Goal: Task Accomplishment & Management: Manage account settings

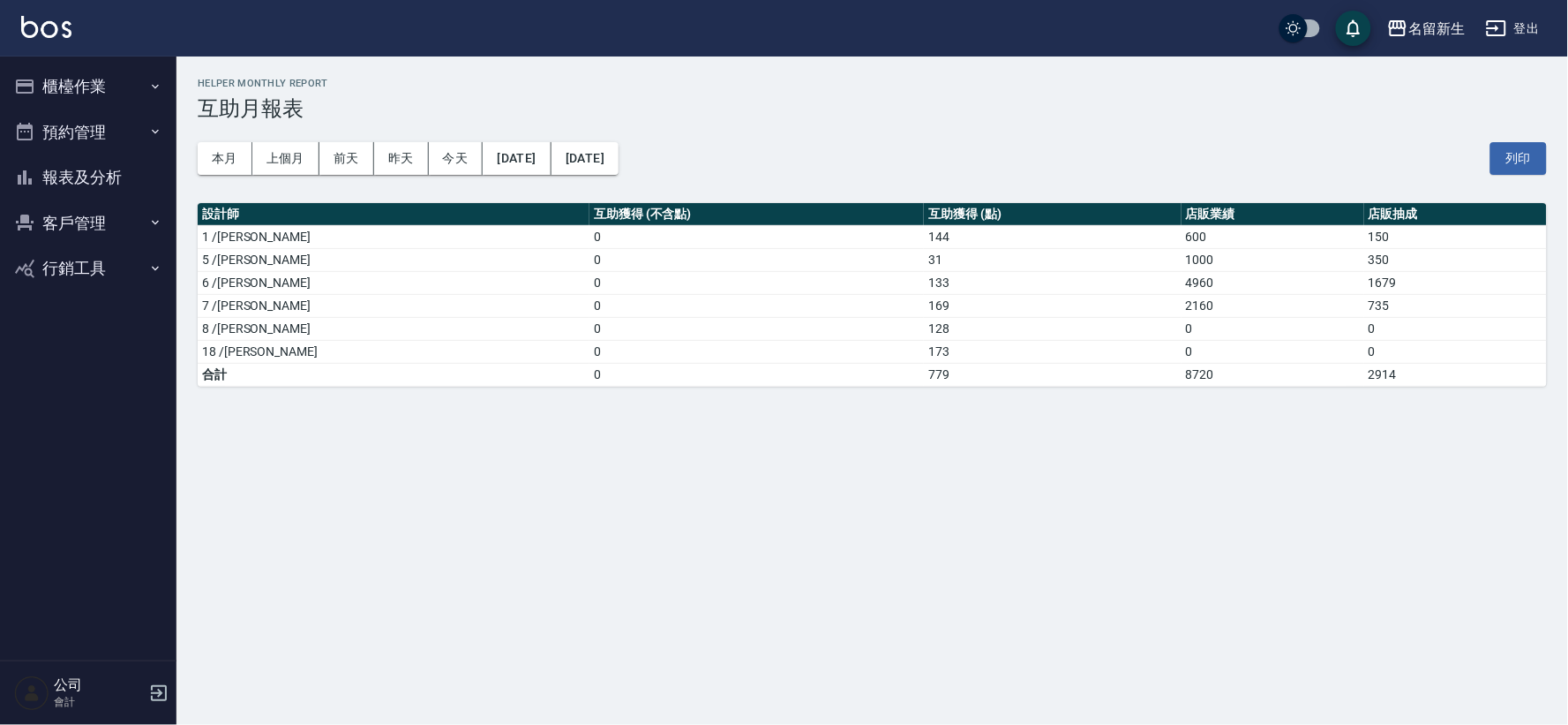
click at [45, 221] on button "客戶管理" at bounding box center [88, 223] width 162 height 46
click at [87, 273] on link "客戶列表" at bounding box center [88, 272] width 162 height 41
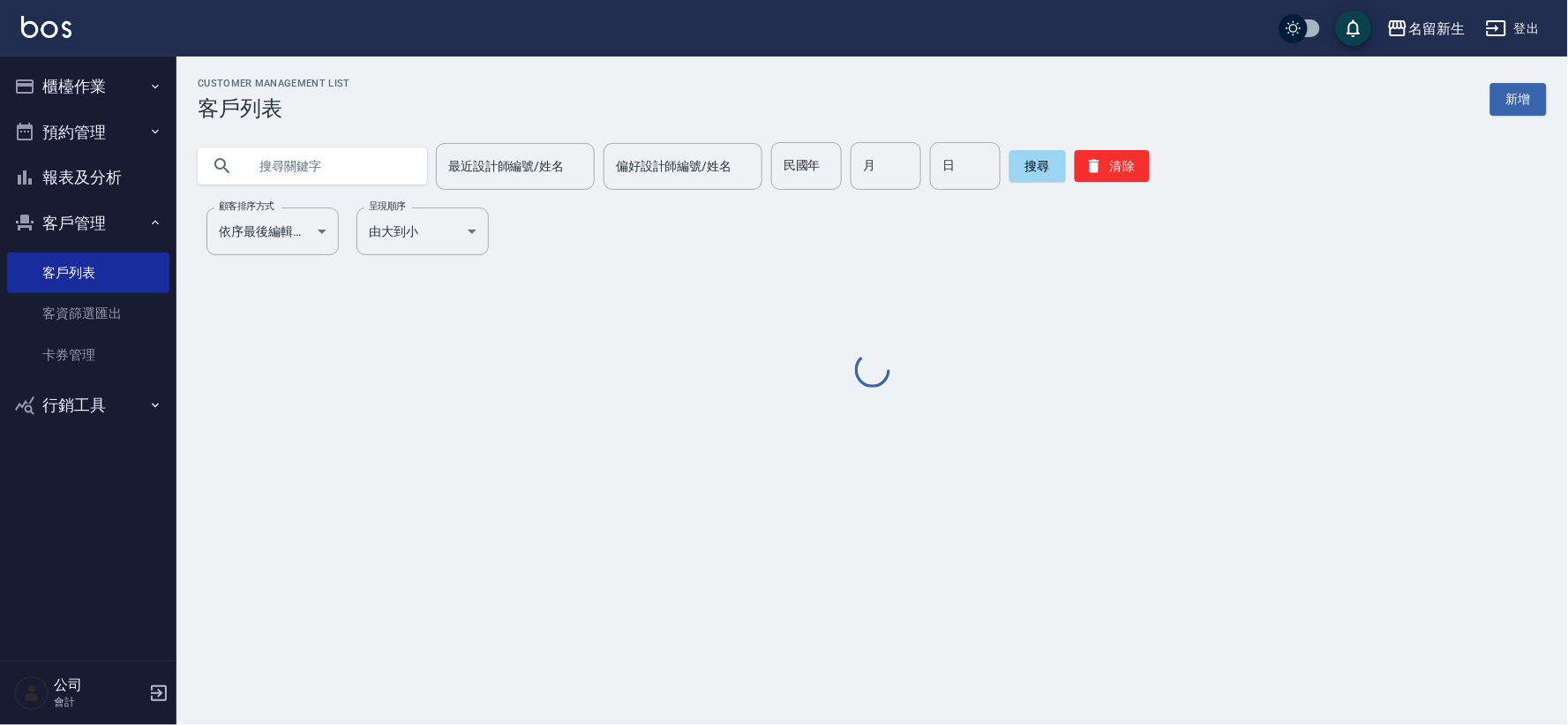
click at [269, 155] on input "text" at bounding box center [330, 166] width 166 height 47
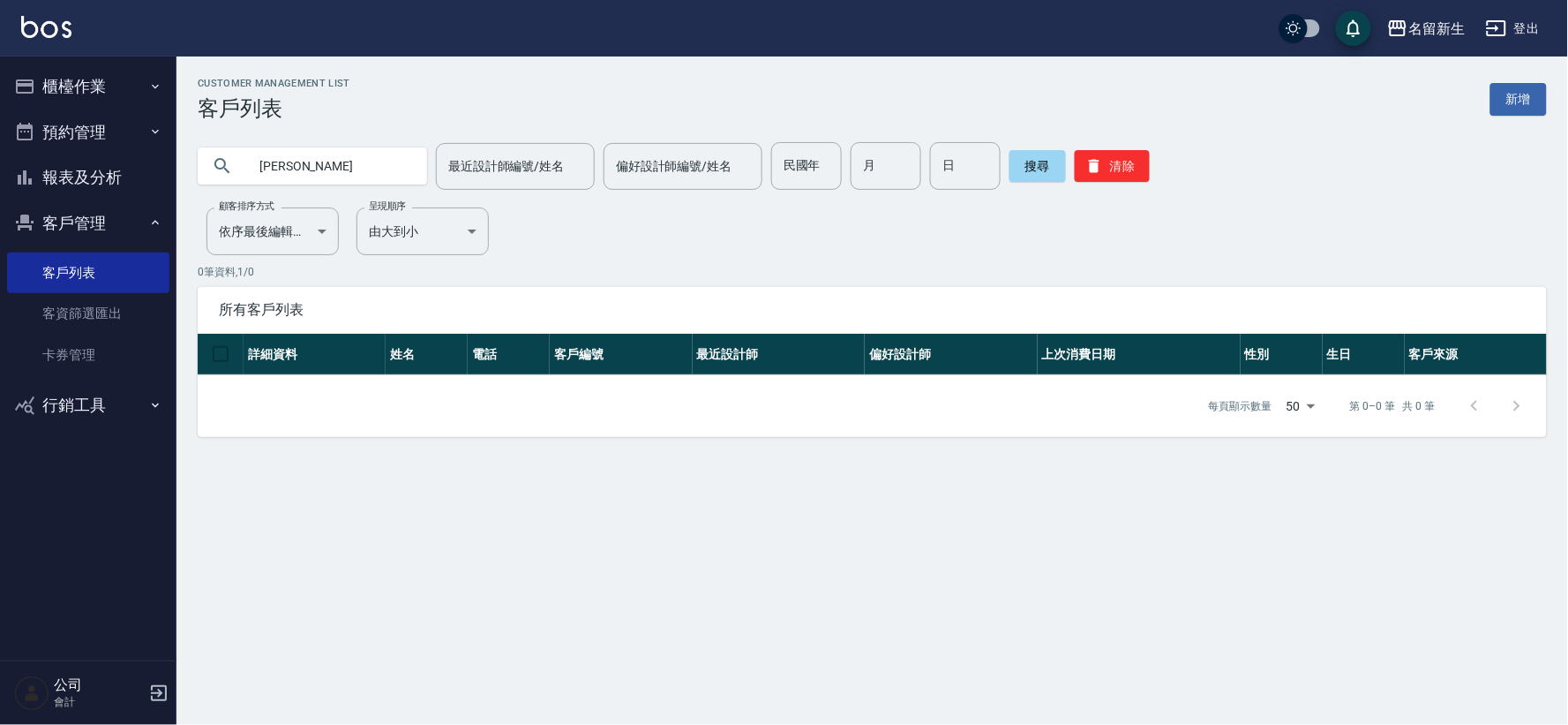
type input "[PERSON_NAME]"
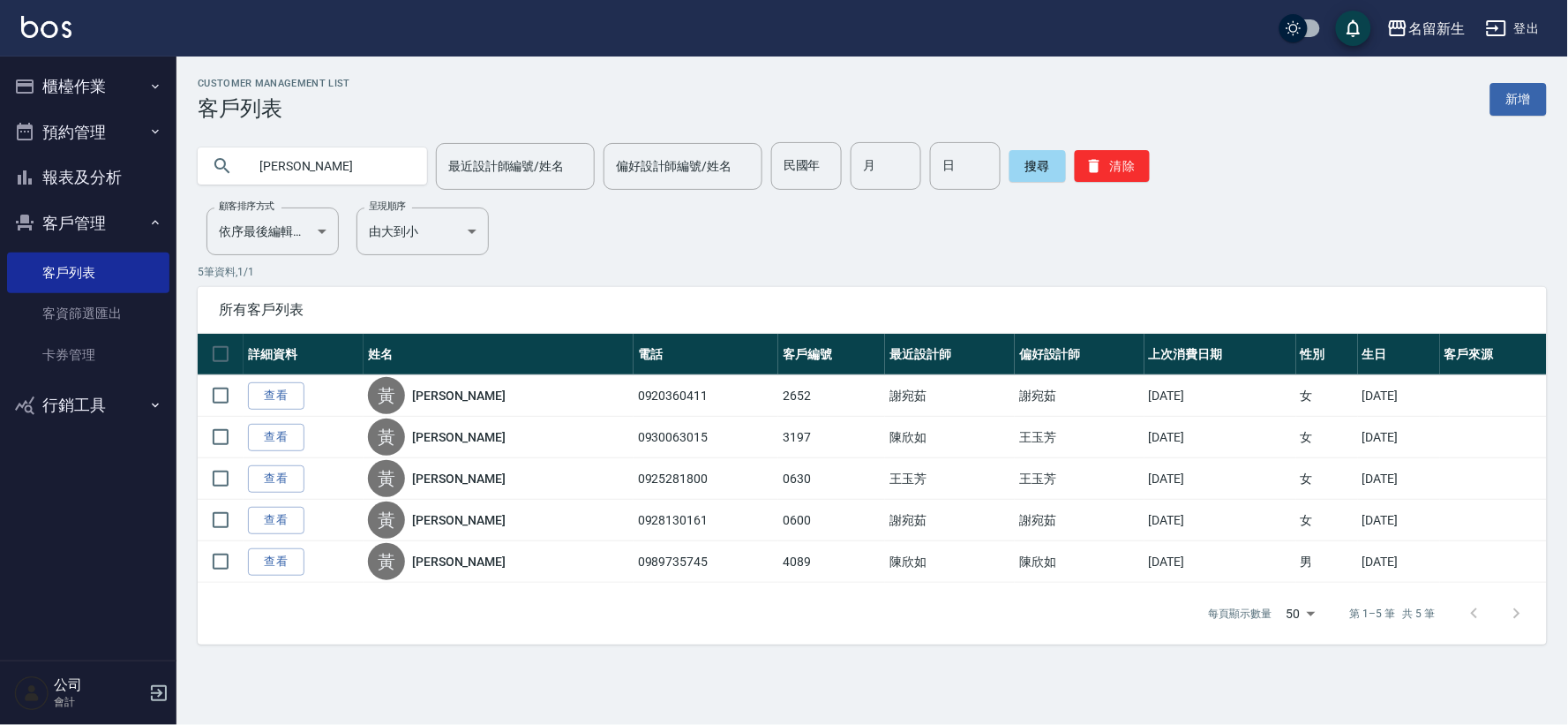
click at [957, 322] on div "所有客戶列表" at bounding box center [872, 310] width 1349 height 46
click at [1138, 169] on button "清除" at bounding box center [1112, 166] width 75 height 32
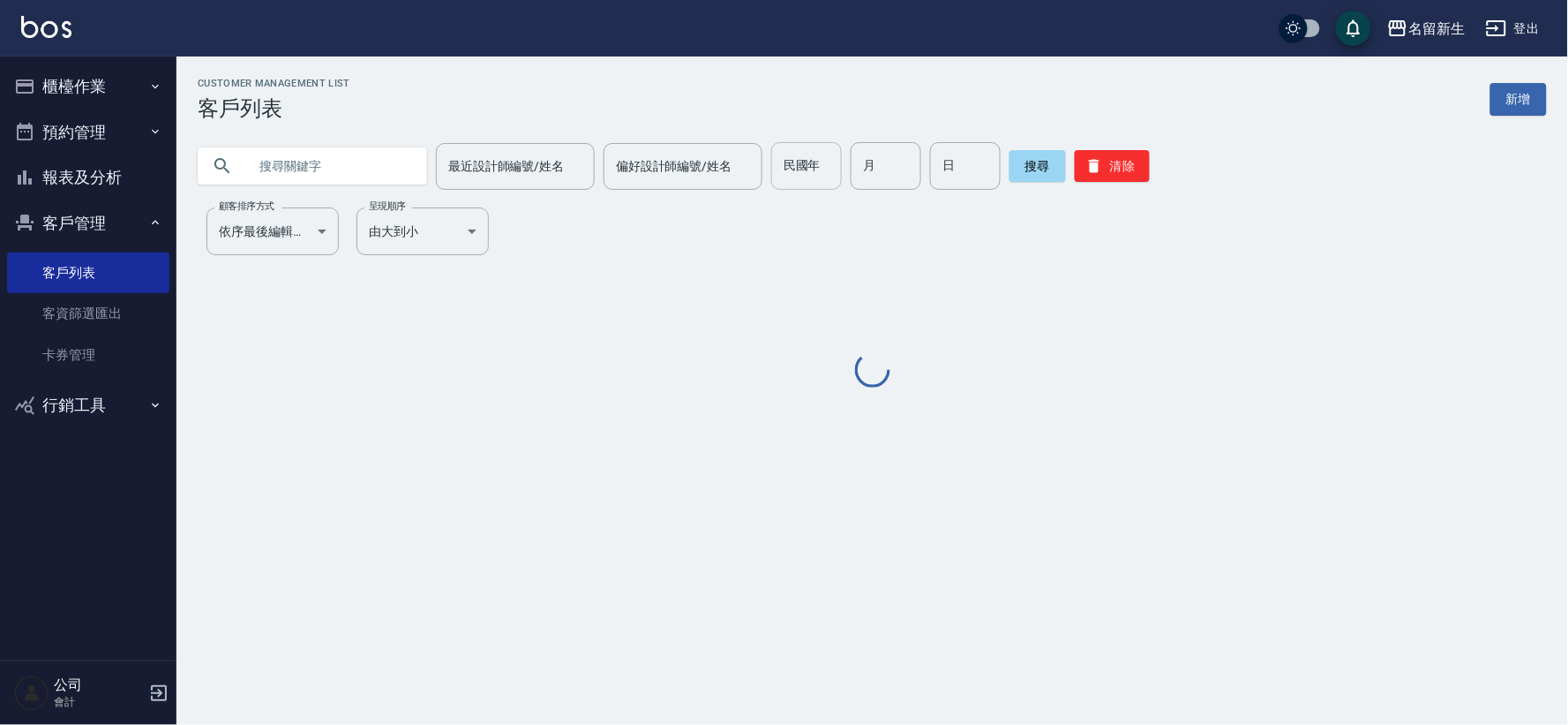
click at [800, 171] on input "民國年" at bounding box center [807, 166] width 71 height 47
type input "58"
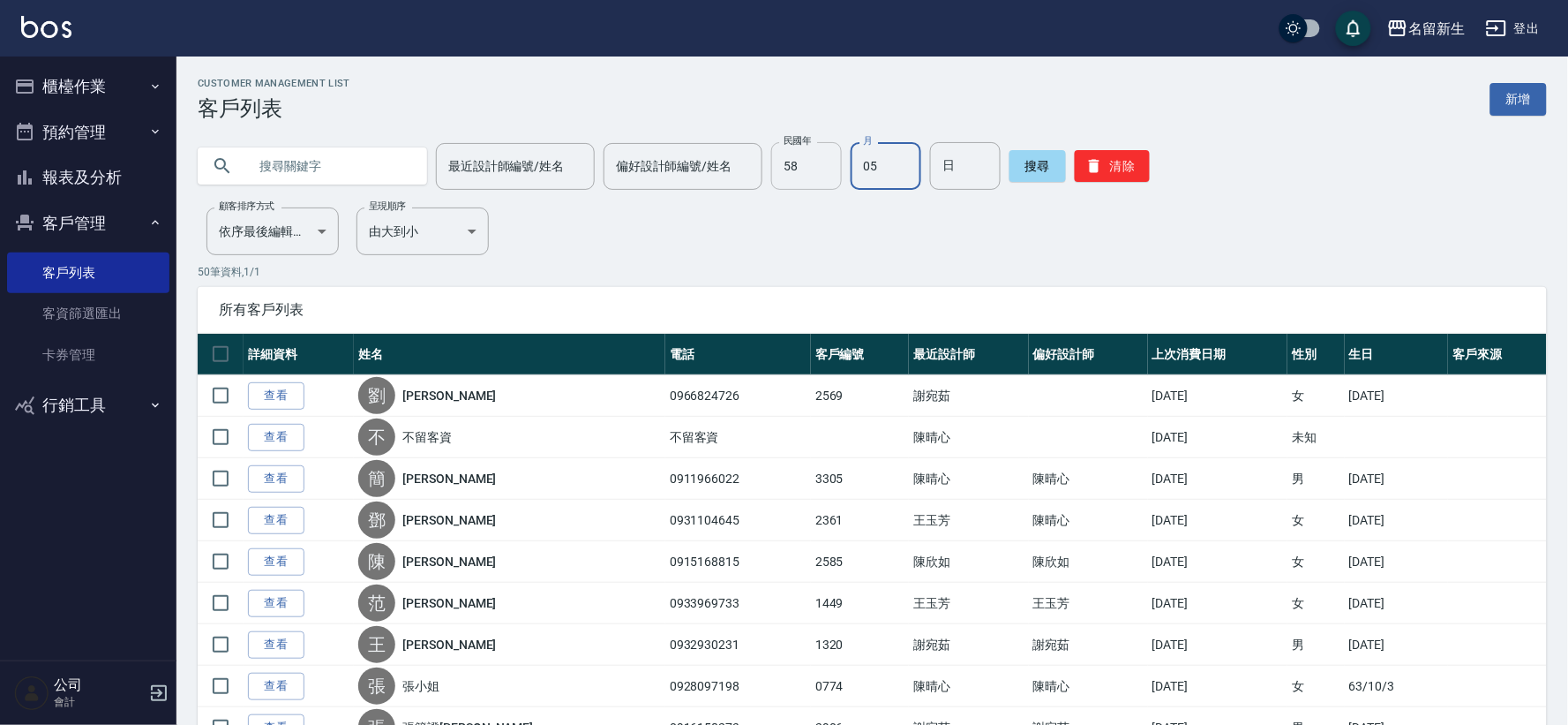
type input "05"
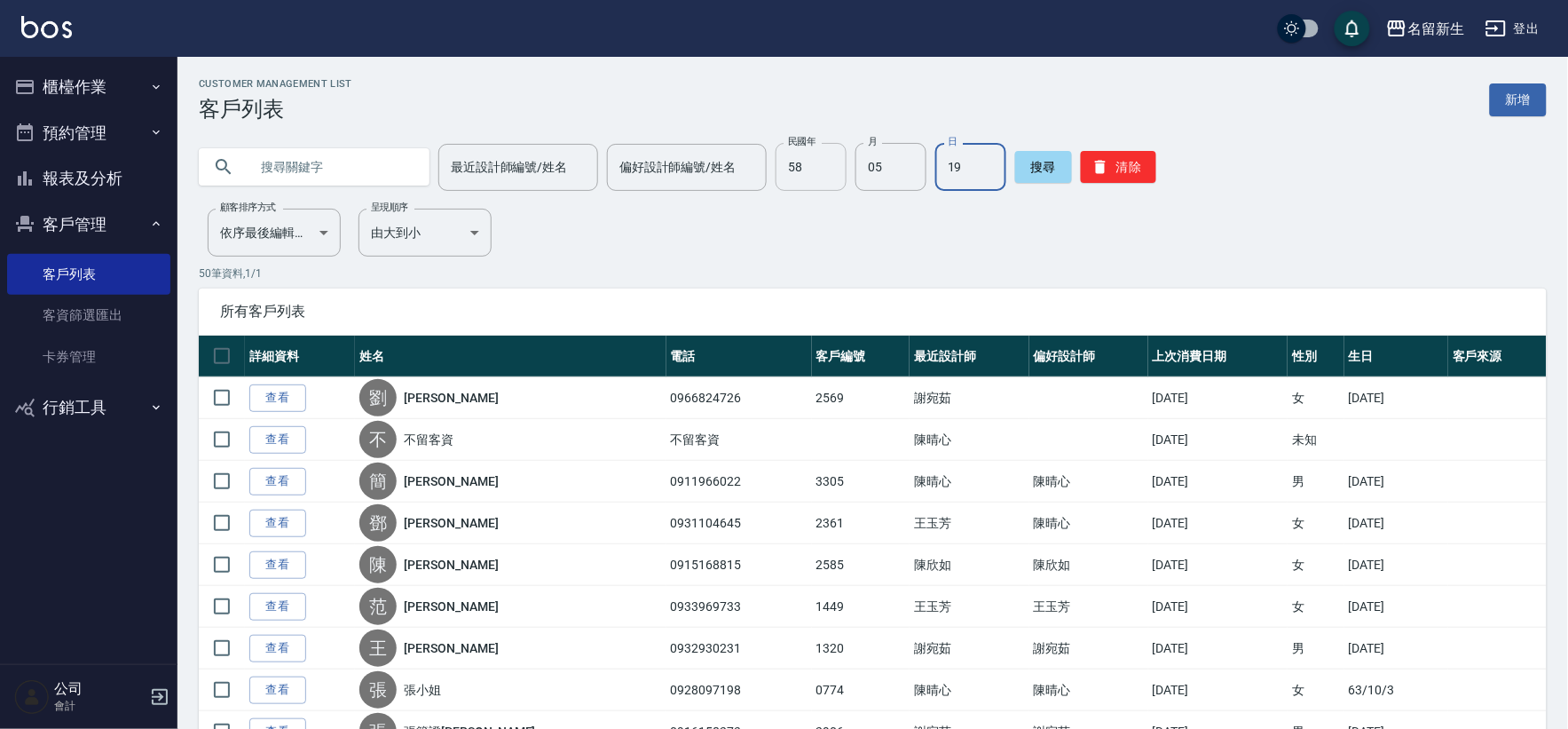
type input "19"
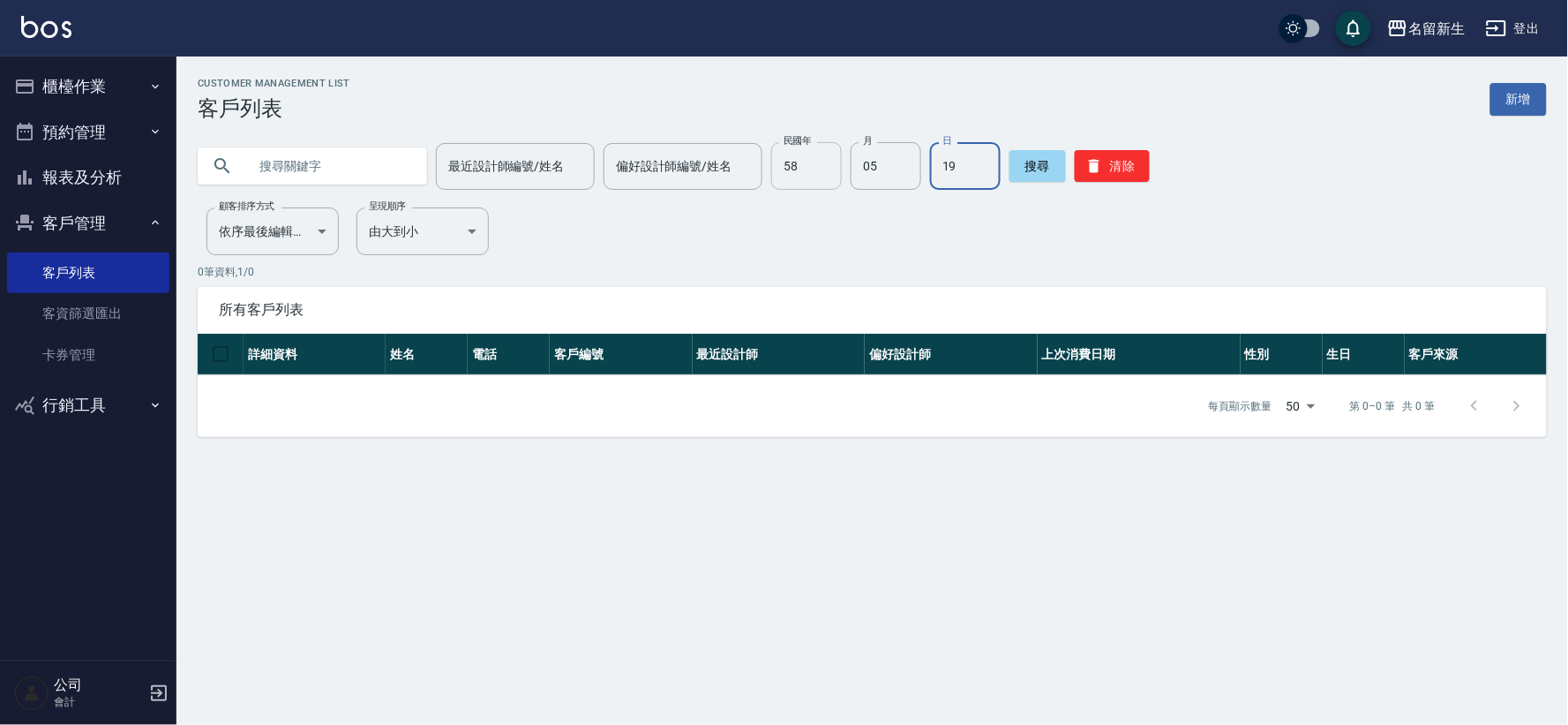
drag, startPoint x: 1101, startPoint y: 171, endPoint x: 787, endPoint y: 152, distance: 314.6
click at [1101, 171] on button "清除" at bounding box center [1112, 166] width 75 height 32
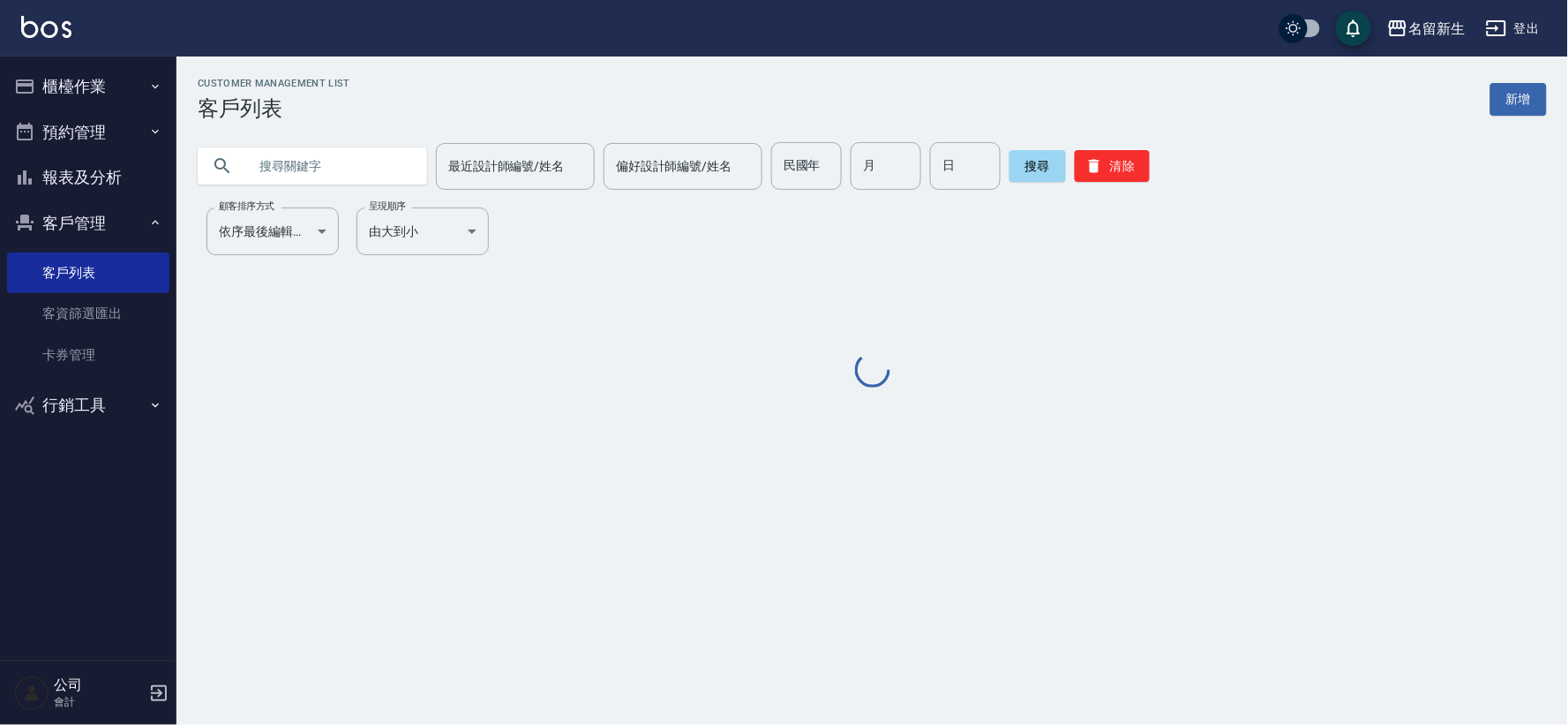
click at [365, 168] on input "text" at bounding box center [330, 166] width 166 height 47
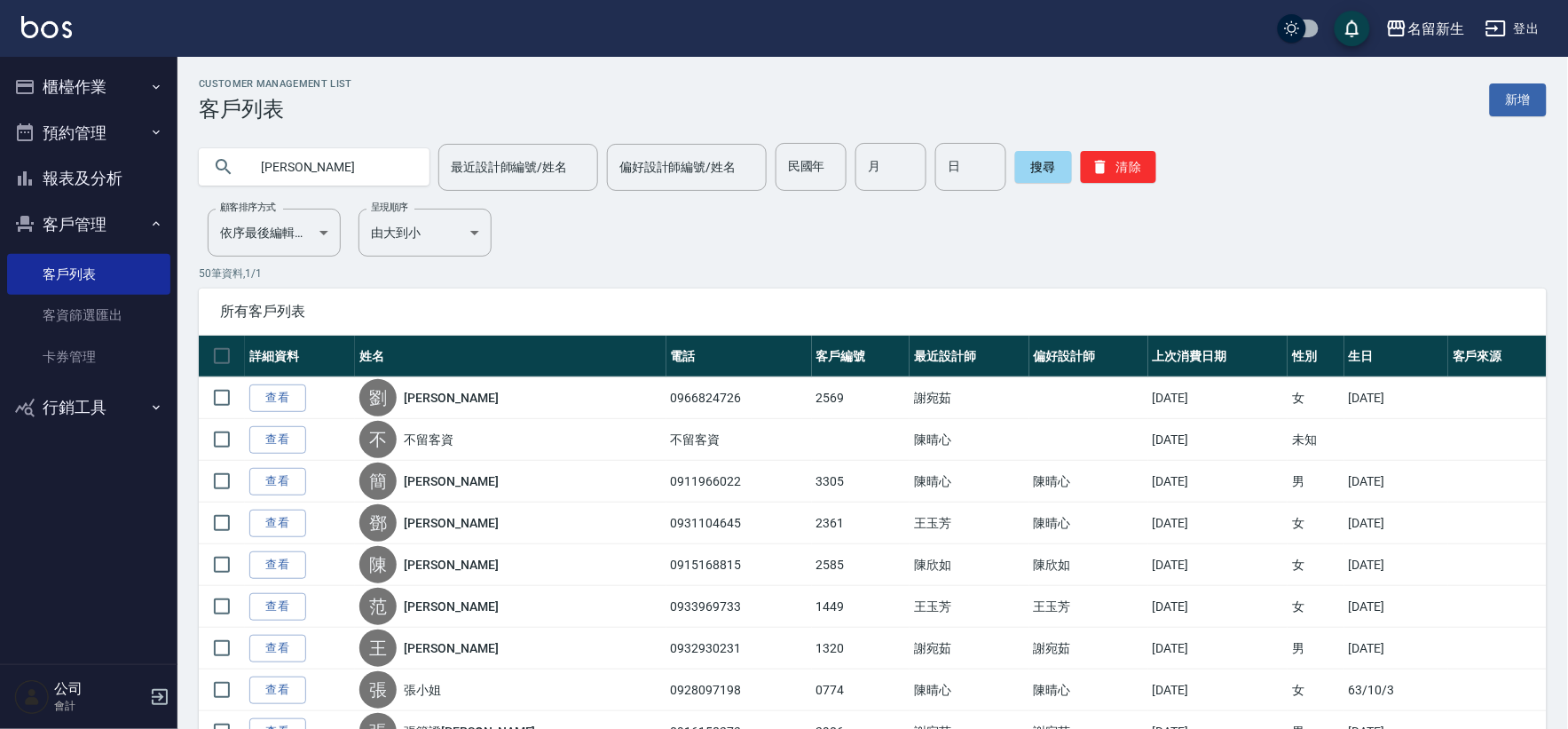
type input "[PERSON_NAME]"
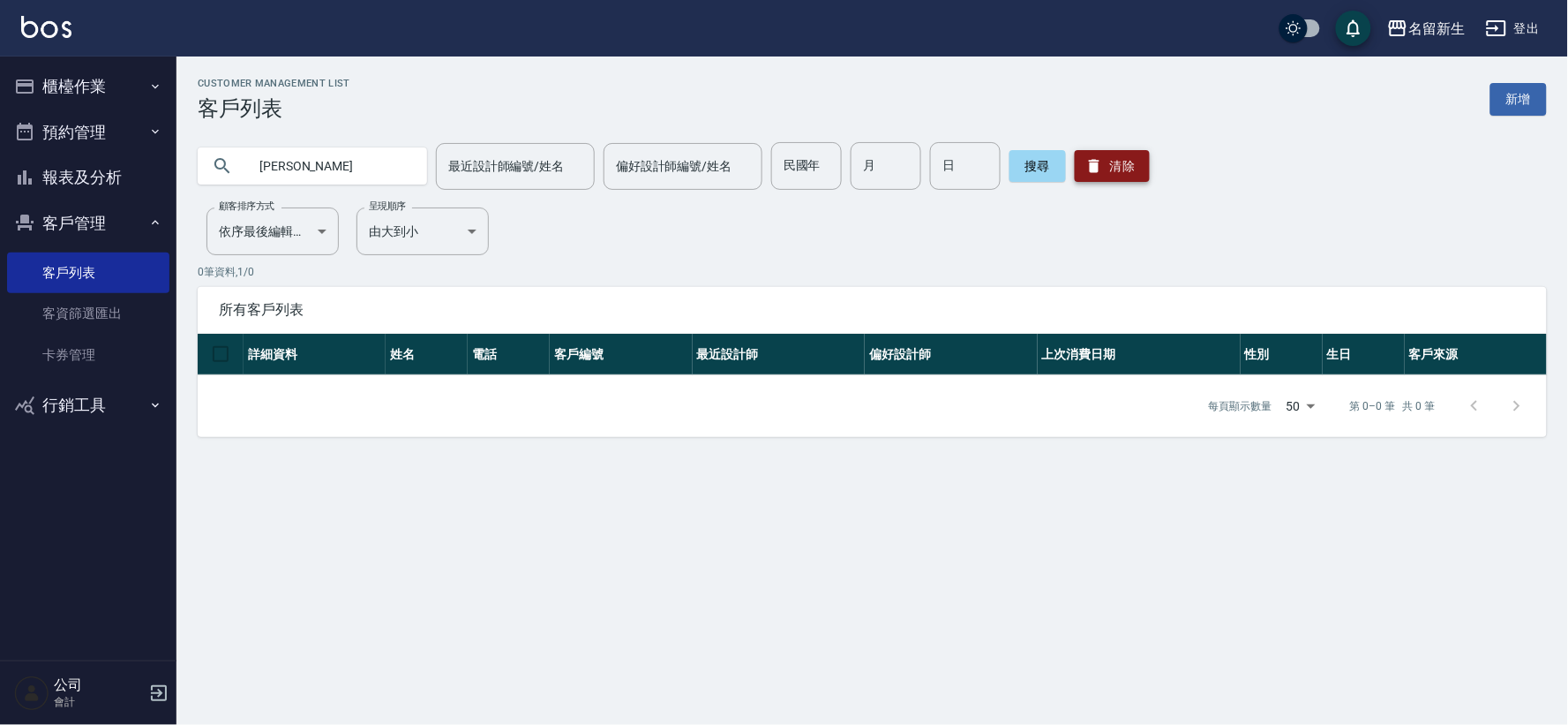
click at [1108, 163] on button "清除" at bounding box center [1112, 166] width 75 height 32
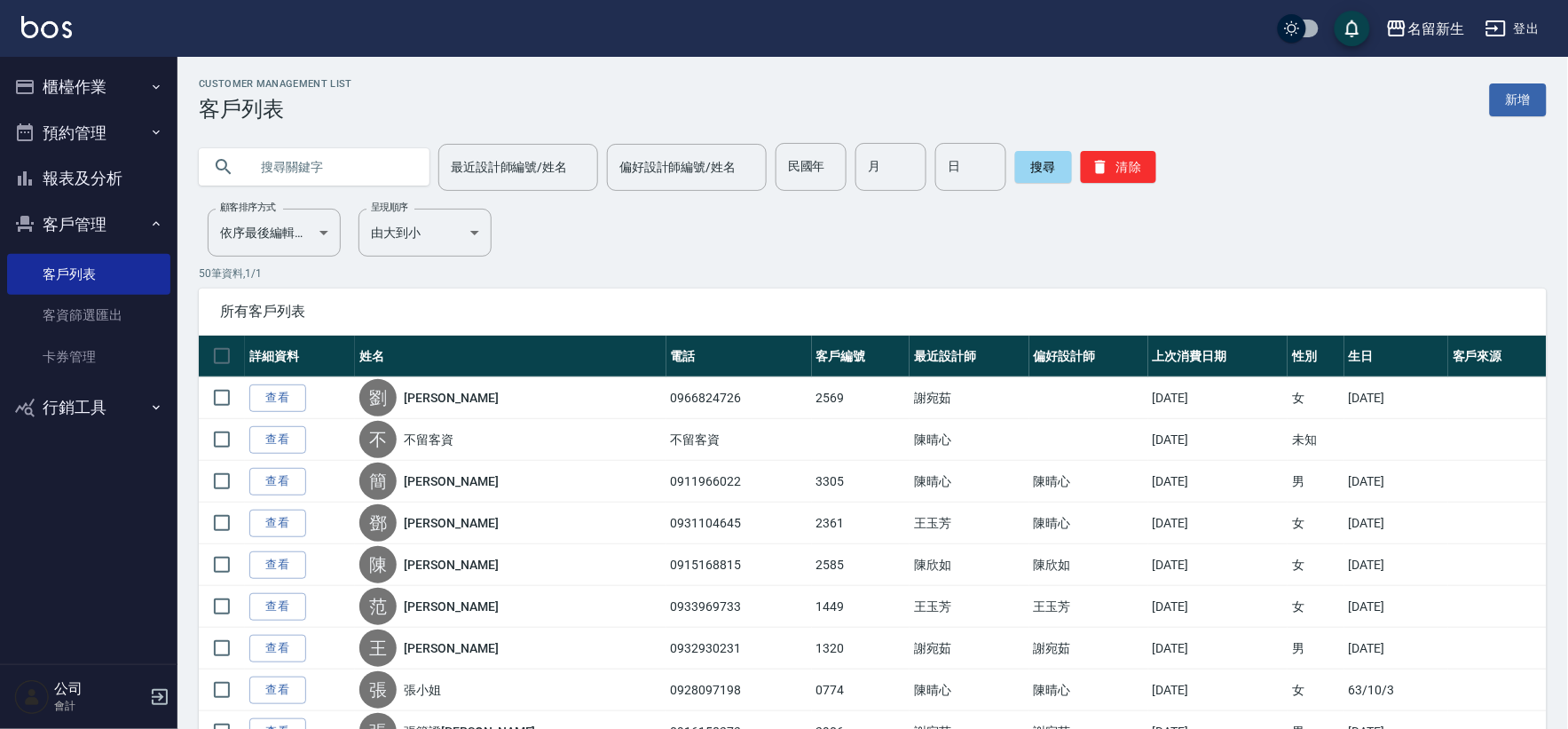
click at [290, 180] on input "text" at bounding box center [332, 167] width 167 height 48
type input "1980"
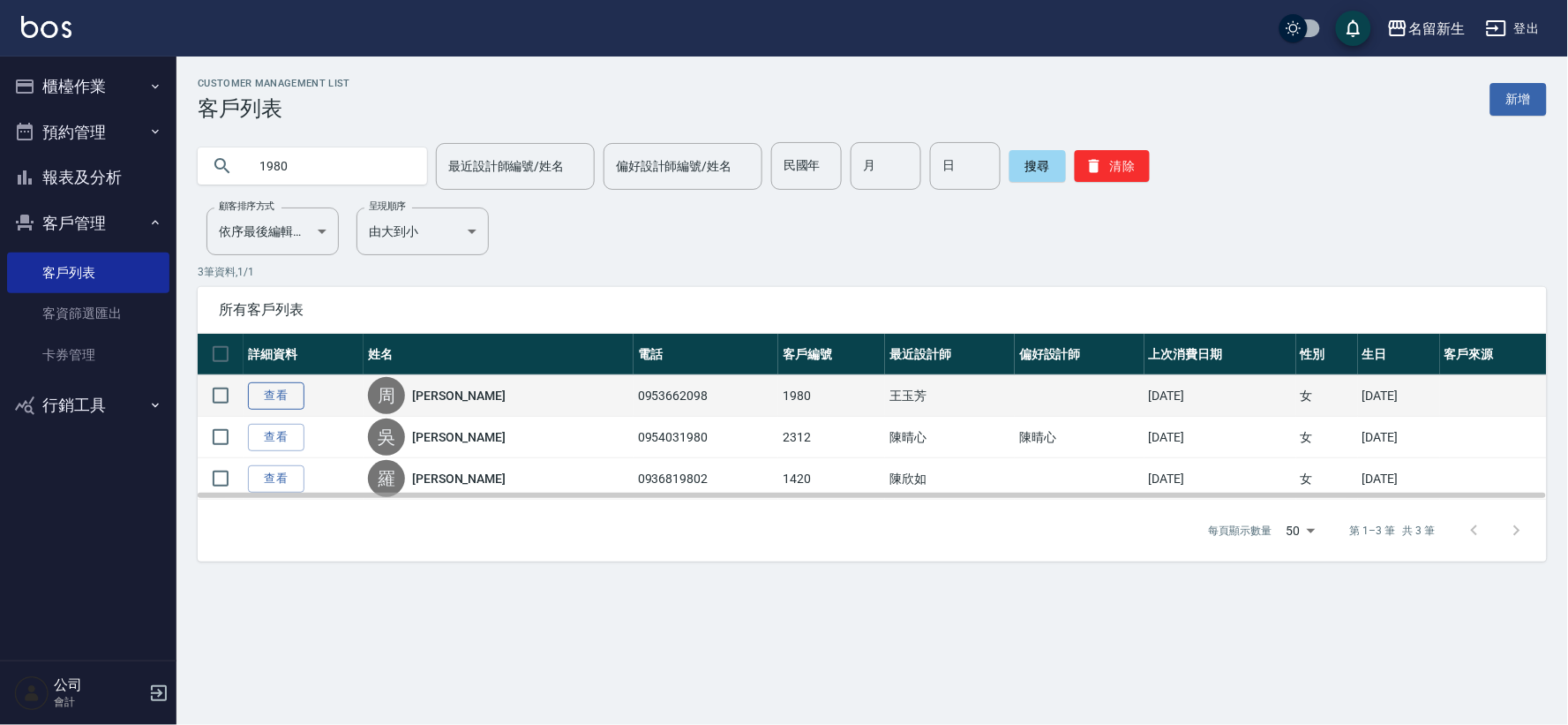
click at [261, 392] on link "查看" at bounding box center [276, 396] width 56 height 27
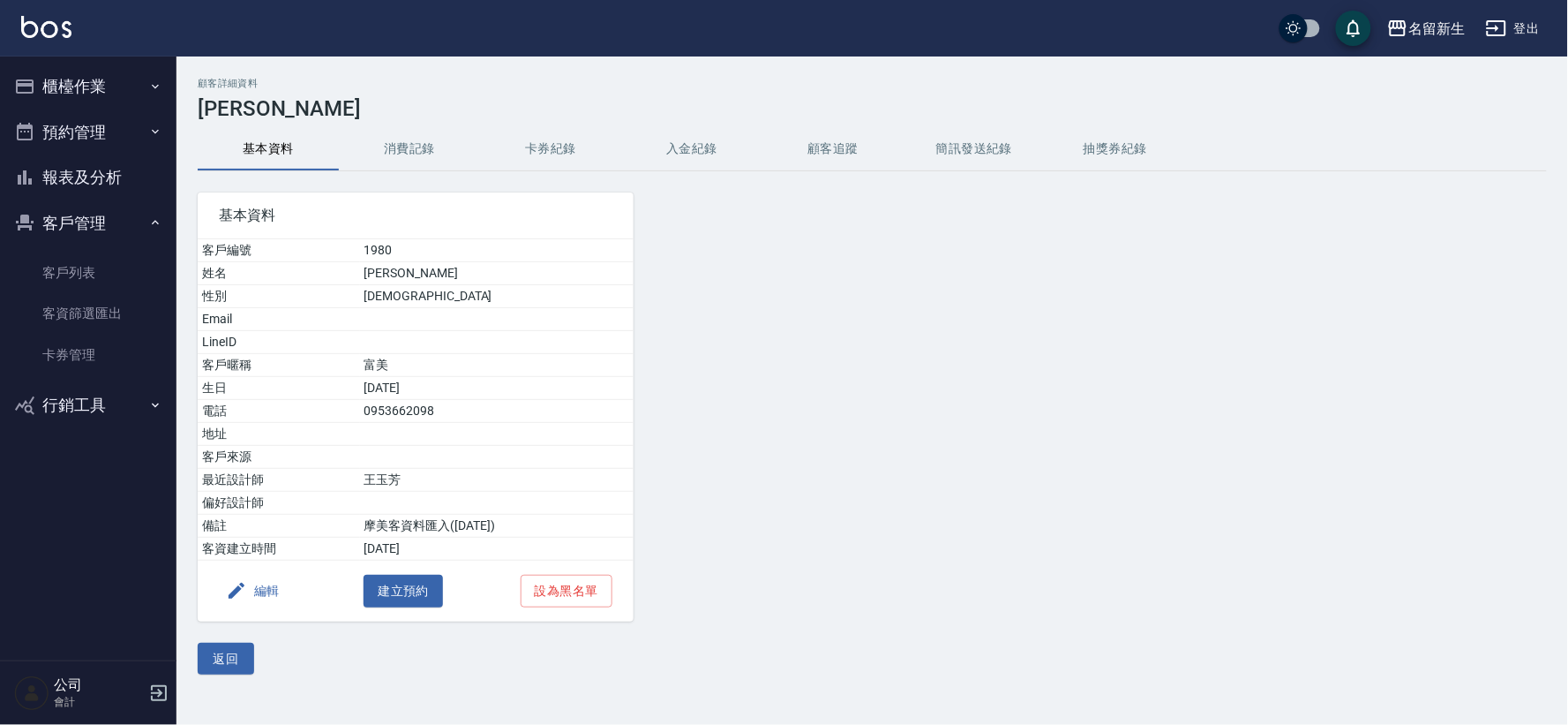
click at [266, 586] on button "編輯" at bounding box center [252, 591] width 68 height 33
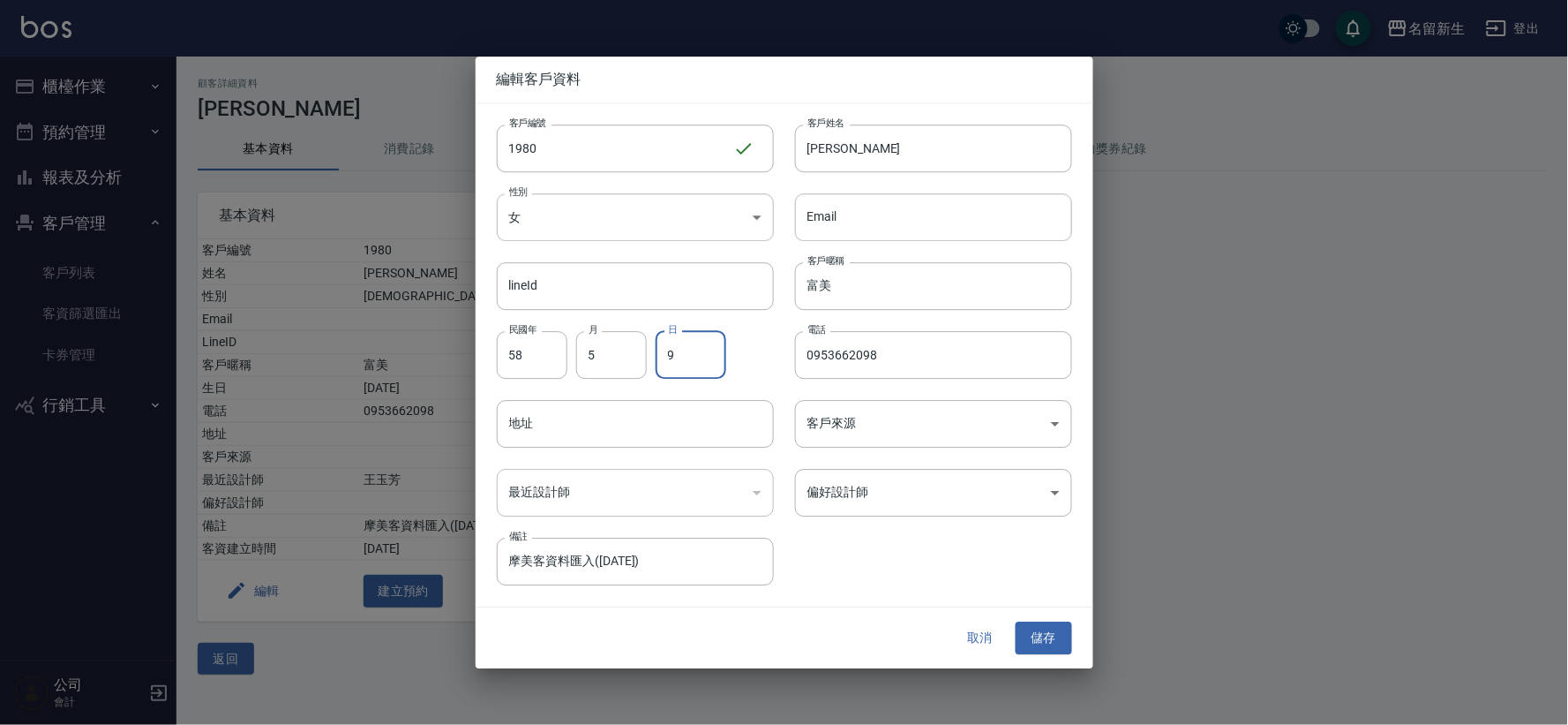
click at [707, 345] on input "9" at bounding box center [691, 354] width 71 height 47
type input "19"
click at [1044, 641] on button "儲存" at bounding box center [1044, 638] width 56 height 33
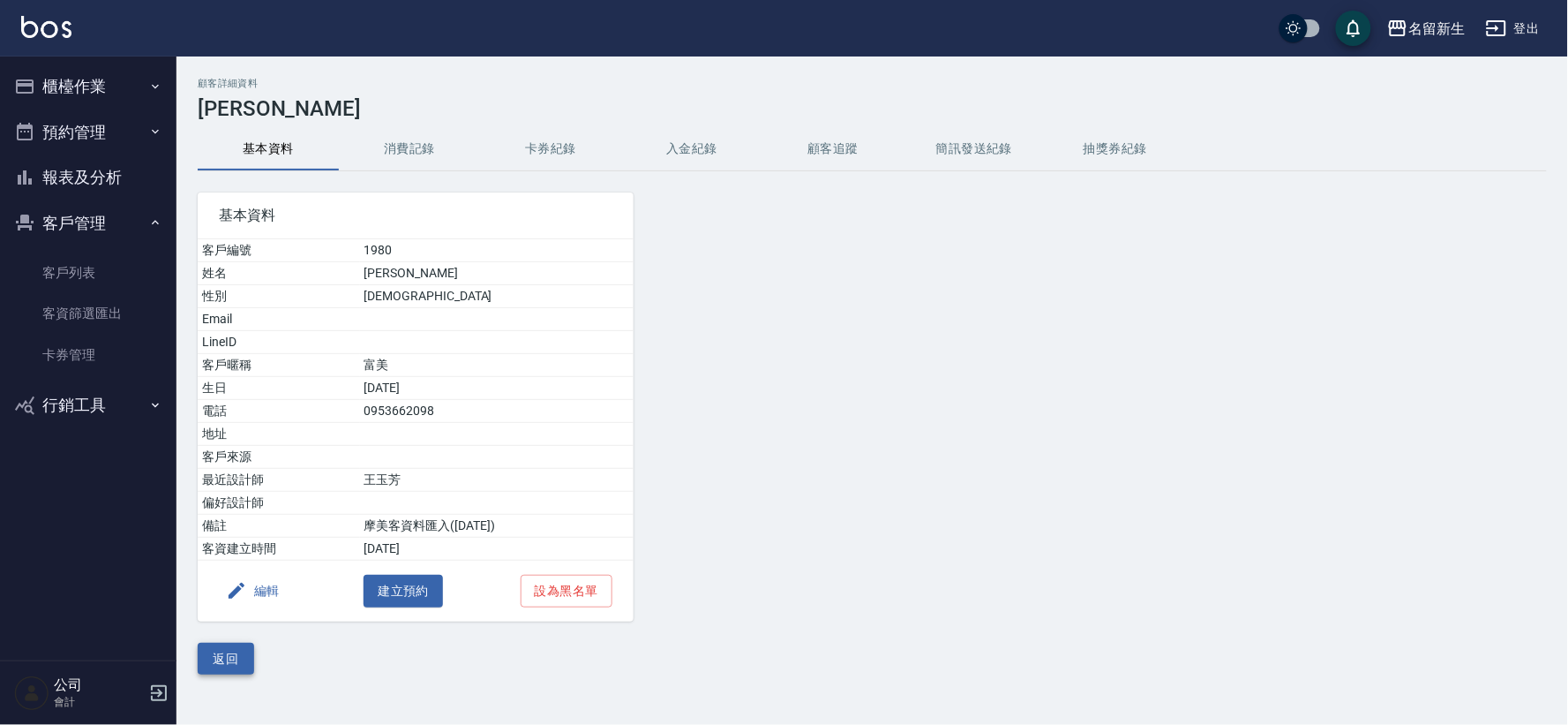
click at [235, 660] on button "返回" at bounding box center [226, 659] width 56 height 33
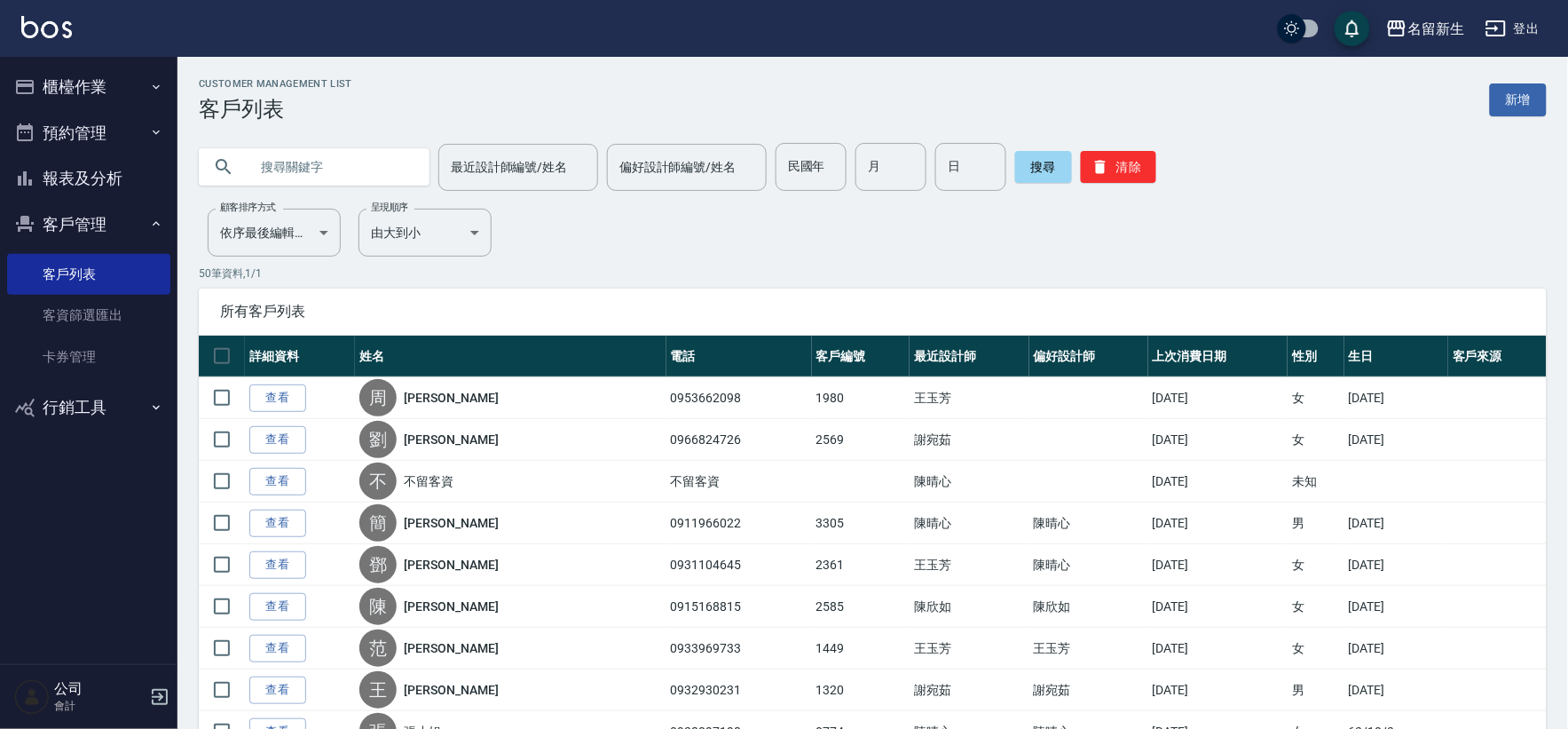
click at [397, 148] on input "text" at bounding box center [332, 167] width 167 height 48
type input "[PERSON_NAME]"
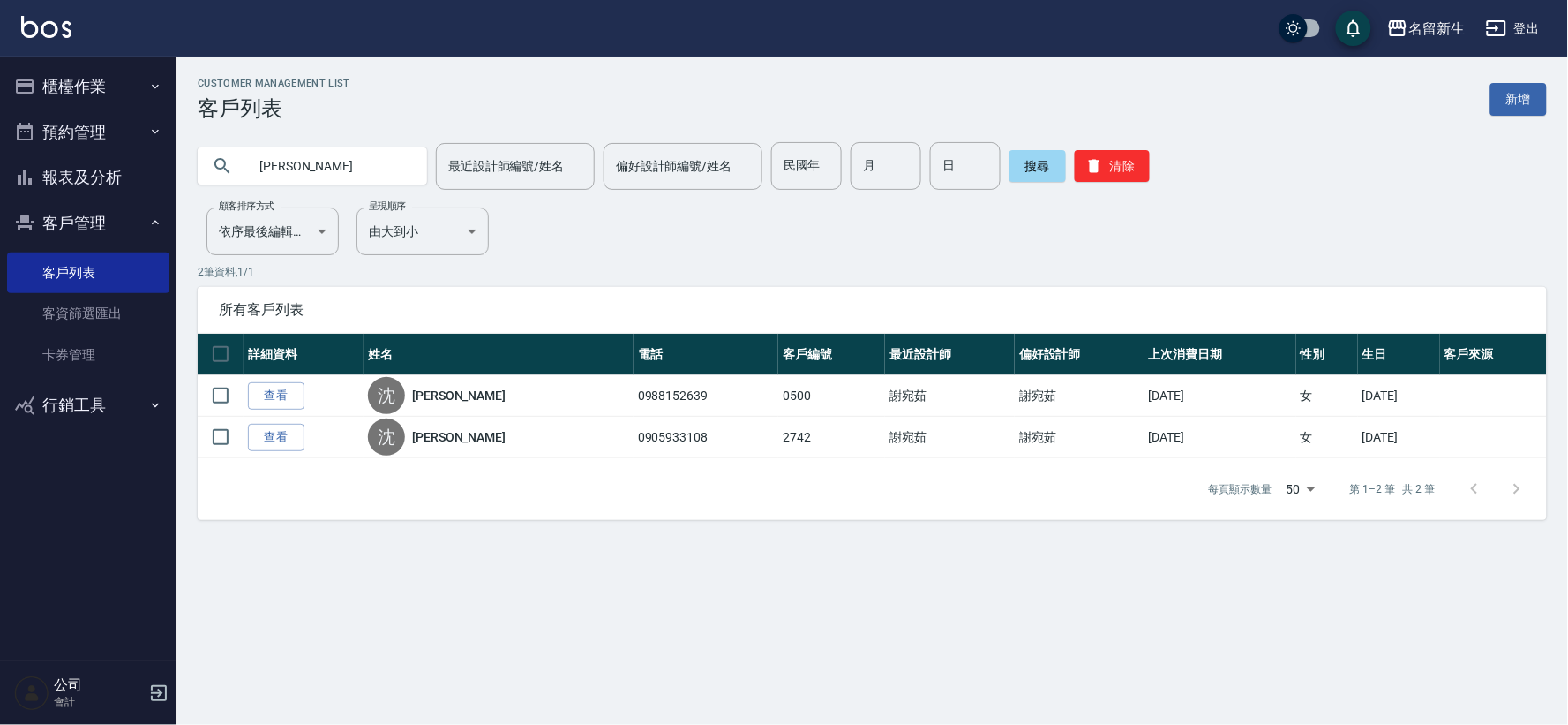
click at [99, 223] on button "客戶管理" at bounding box center [88, 223] width 162 height 46
click at [85, 71] on button "櫃檯作業" at bounding box center [88, 87] width 162 height 46
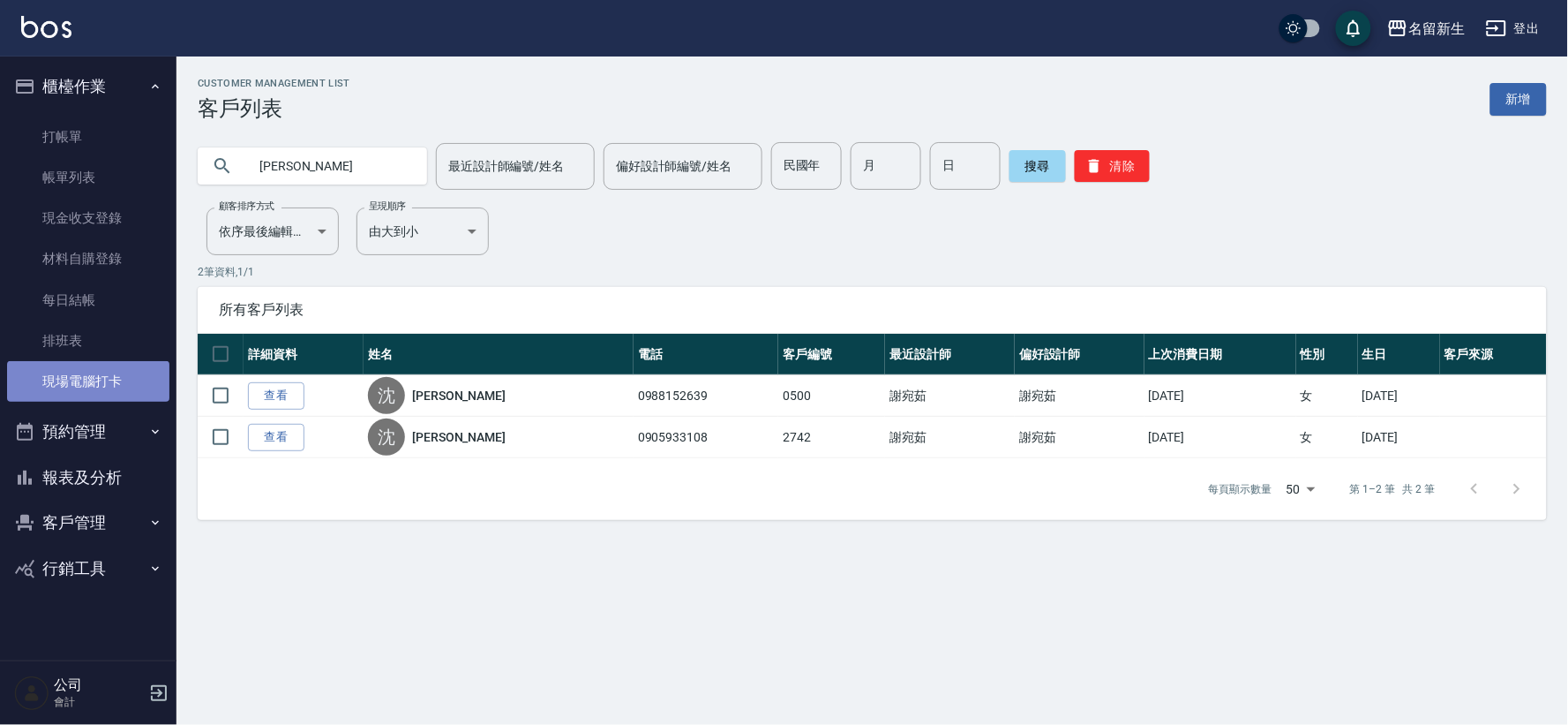
click at [102, 369] on link "現場電腦打卡" at bounding box center [88, 381] width 162 height 41
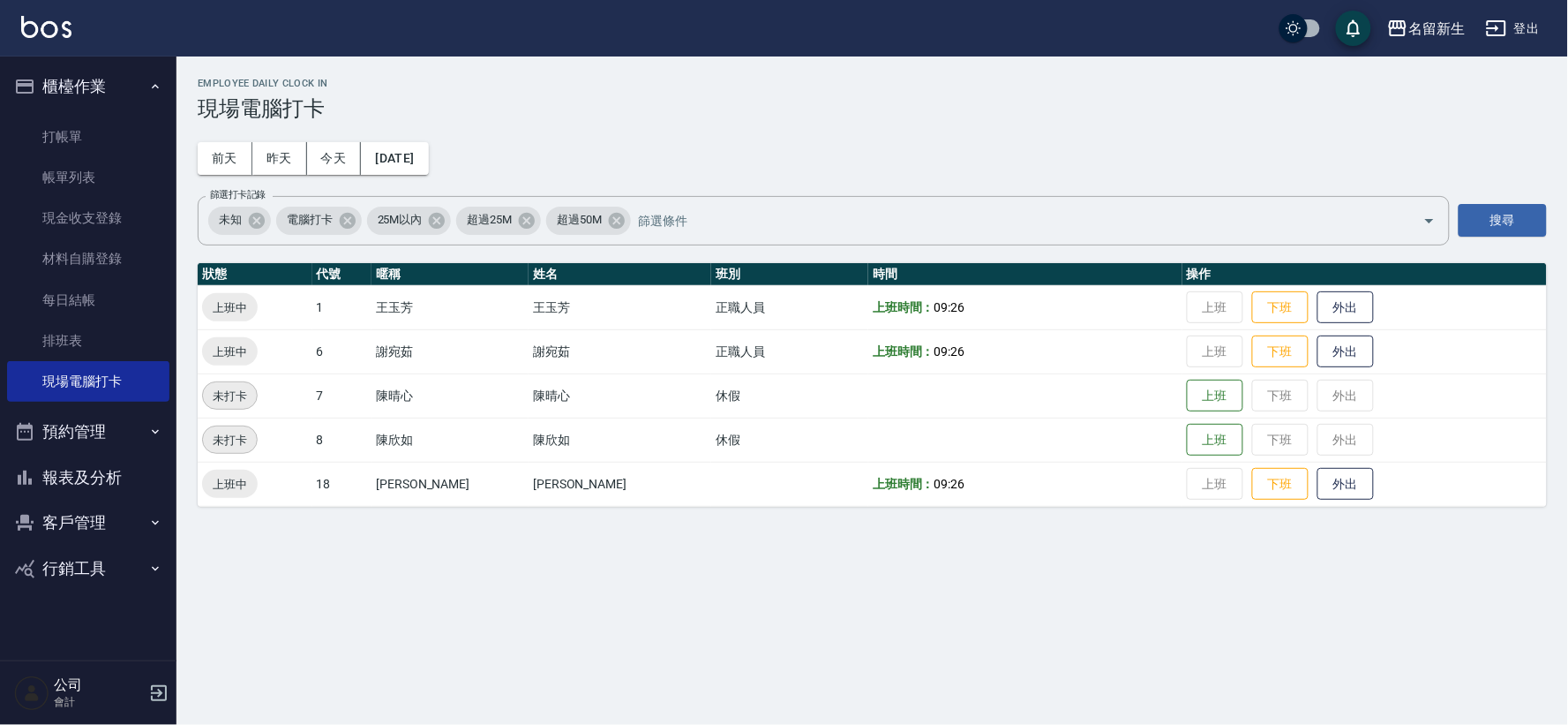
click at [63, 86] on button "櫃檯作業" at bounding box center [88, 87] width 162 height 46
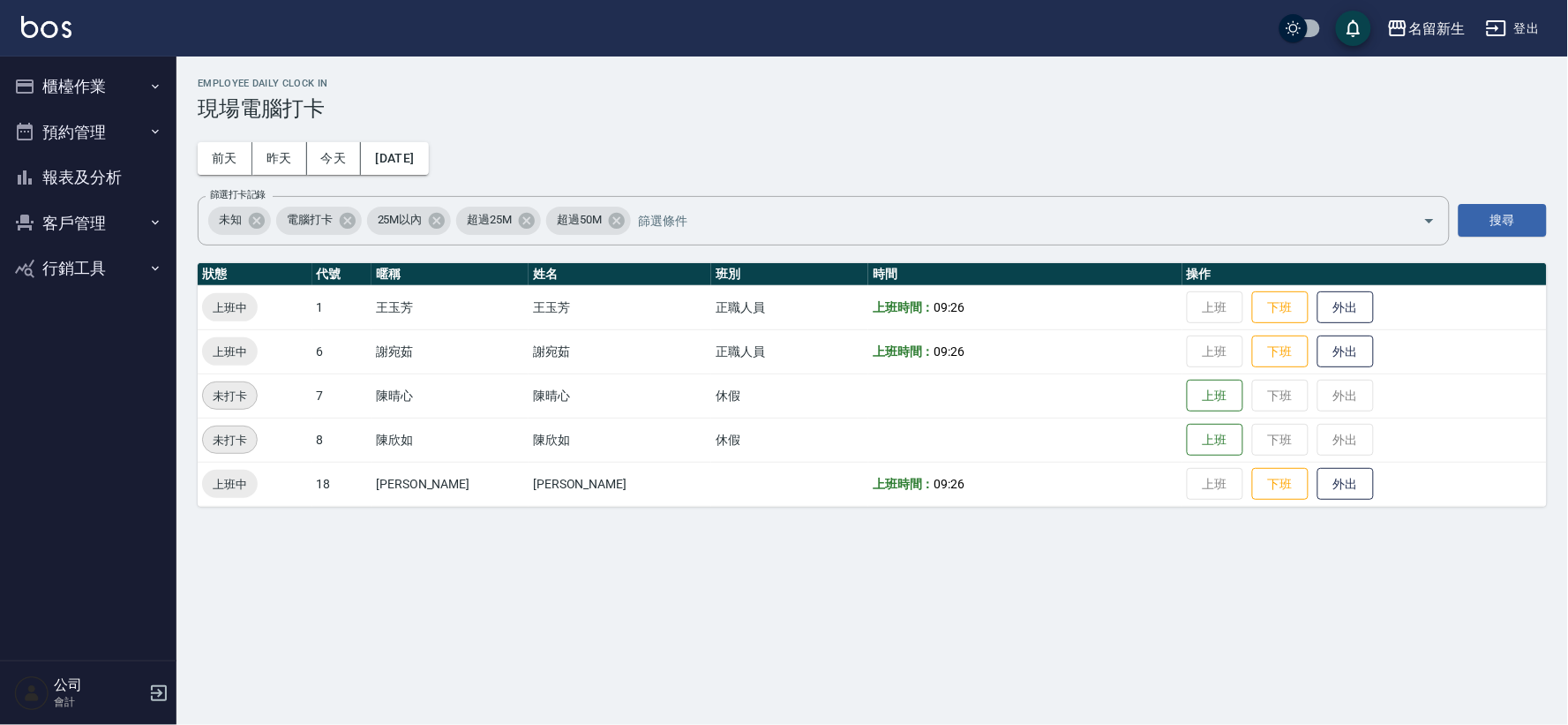
click at [96, 75] on button "櫃檯作業" at bounding box center [88, 87] width 162 height 46
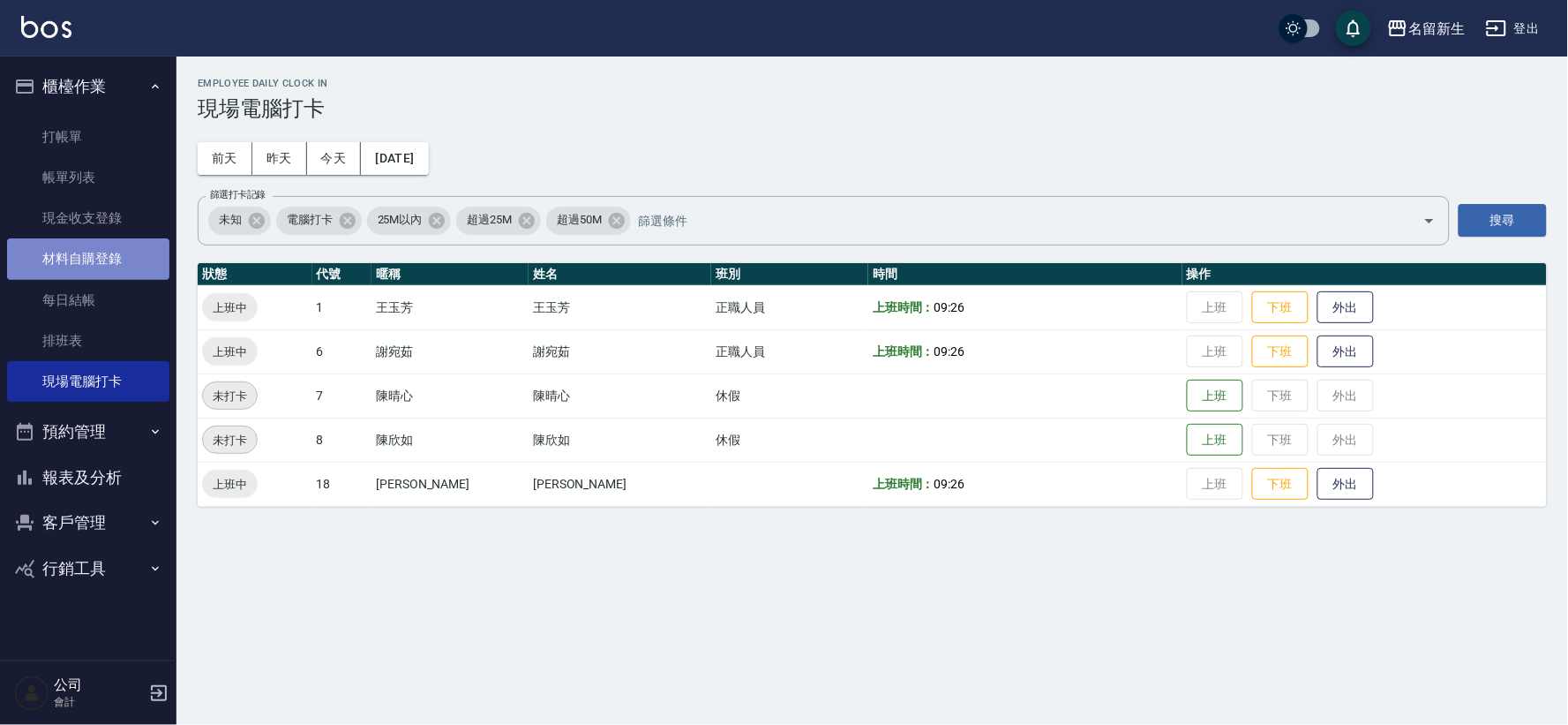
click at [102, 259] on link "材料自購登錄" at bounding box center [88, 259] width 162 height 41
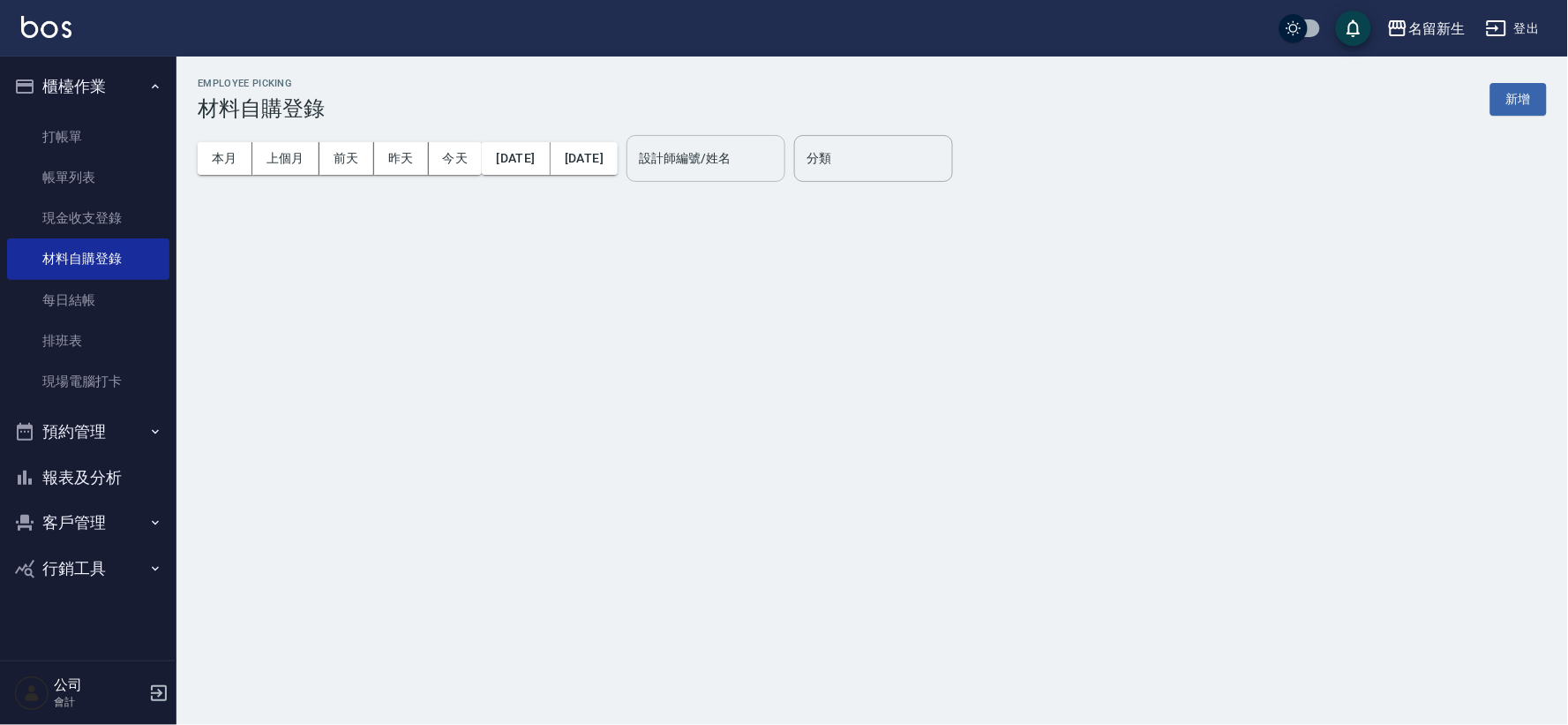
click at [773, 170] on input "設計師編號/姓名" at bounding box center [706, 158] width 143 height 31
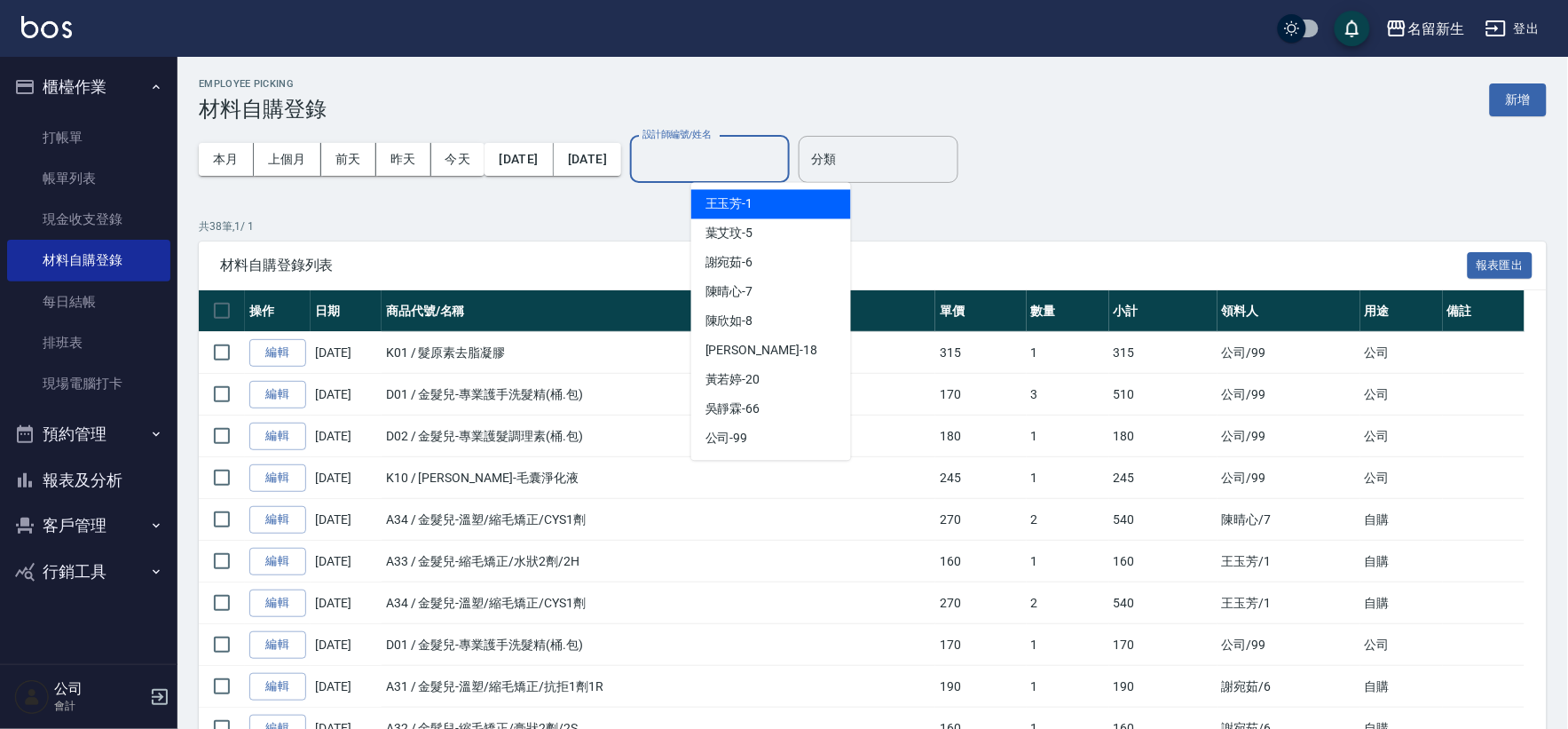
click at [773, 158] on input "設計師編號/姓名" at bounding box center [710, 159] width 144 height 31
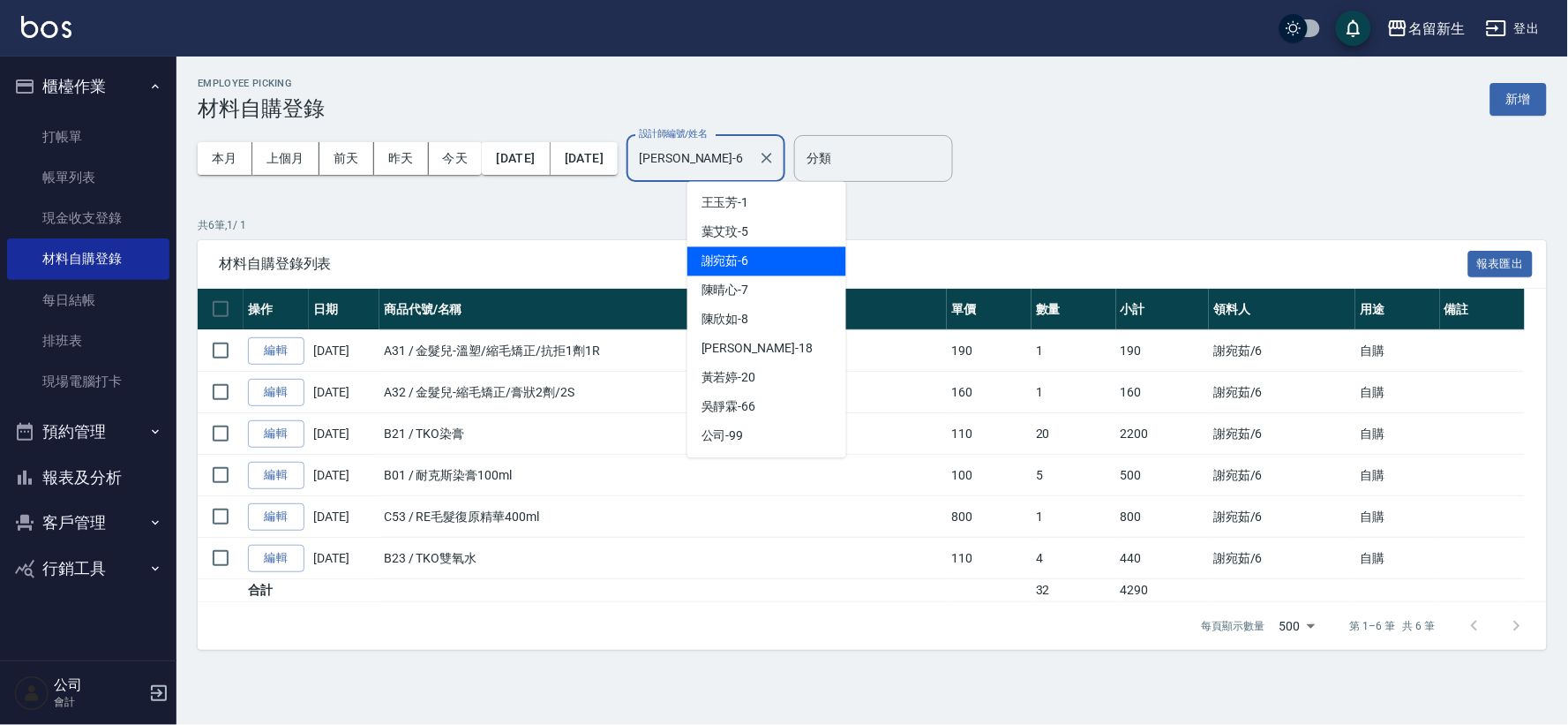
drag, startPoint x: 639, startPoint y: 172, endPoint x: 574, endPoint y: 230, distance: 87.1
click at [630, 172] on div "本月 上個月 [DATE] [DATE] [DATE] [DATE] [DATE] 設計師編號/姓名 [PERSON_NAME]-6 設計師編號/姓名" at bounding box center [491, 158] width 587 height 75
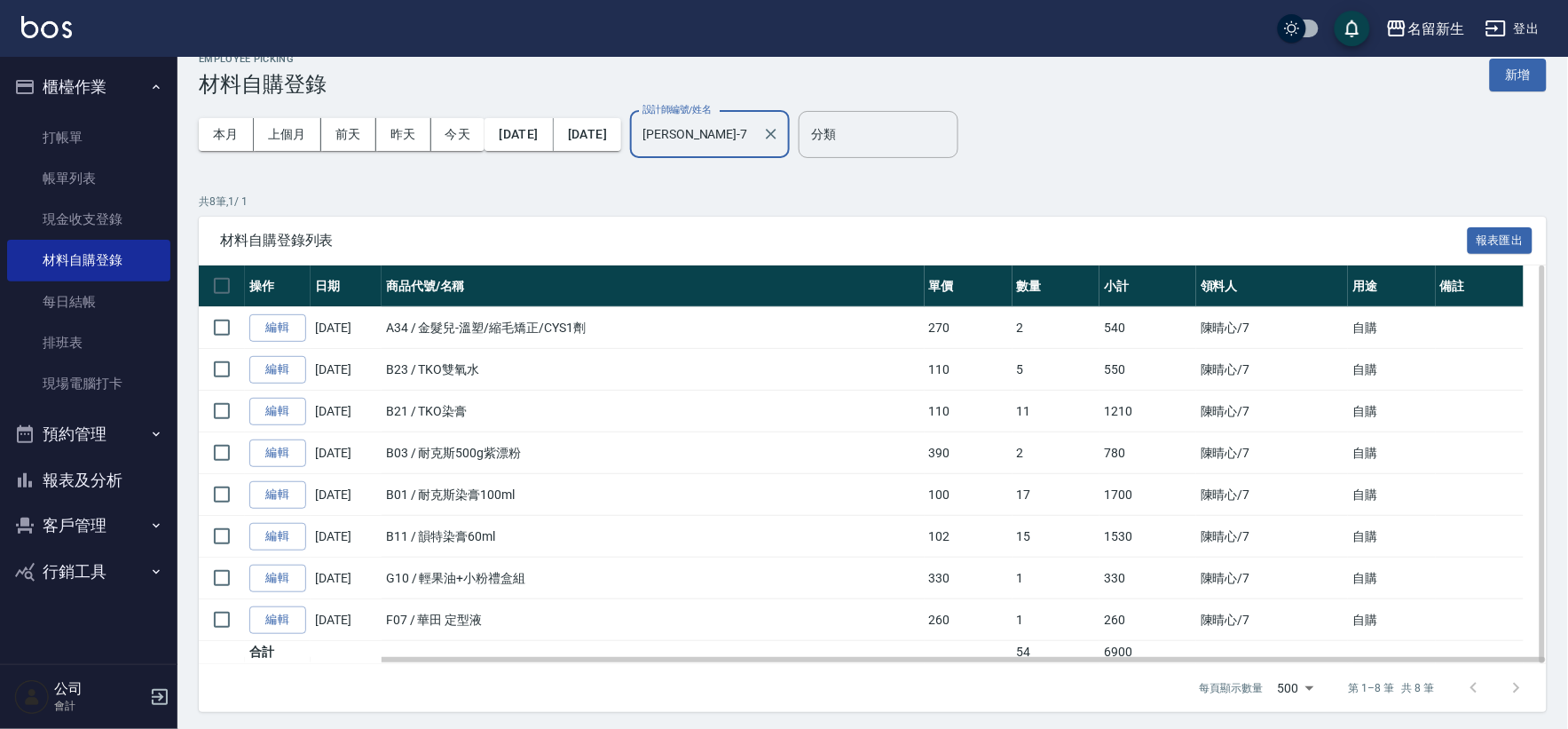
scroll to position [30, 0]
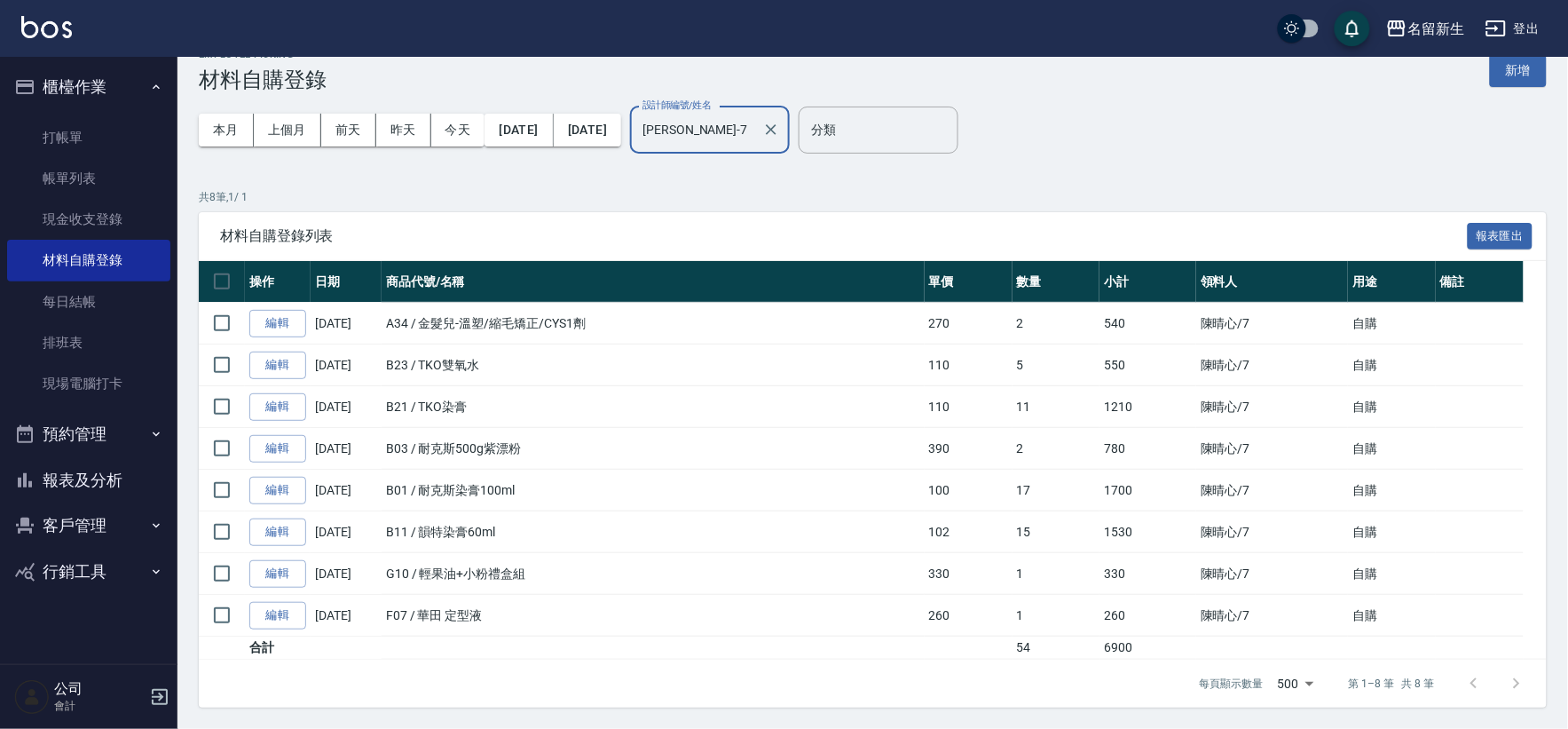
type input "[PERSON_NAME]-7"
click at [43, 77] on button "櫃檯作業" at bounding box center [89, 87] width 163 height 46
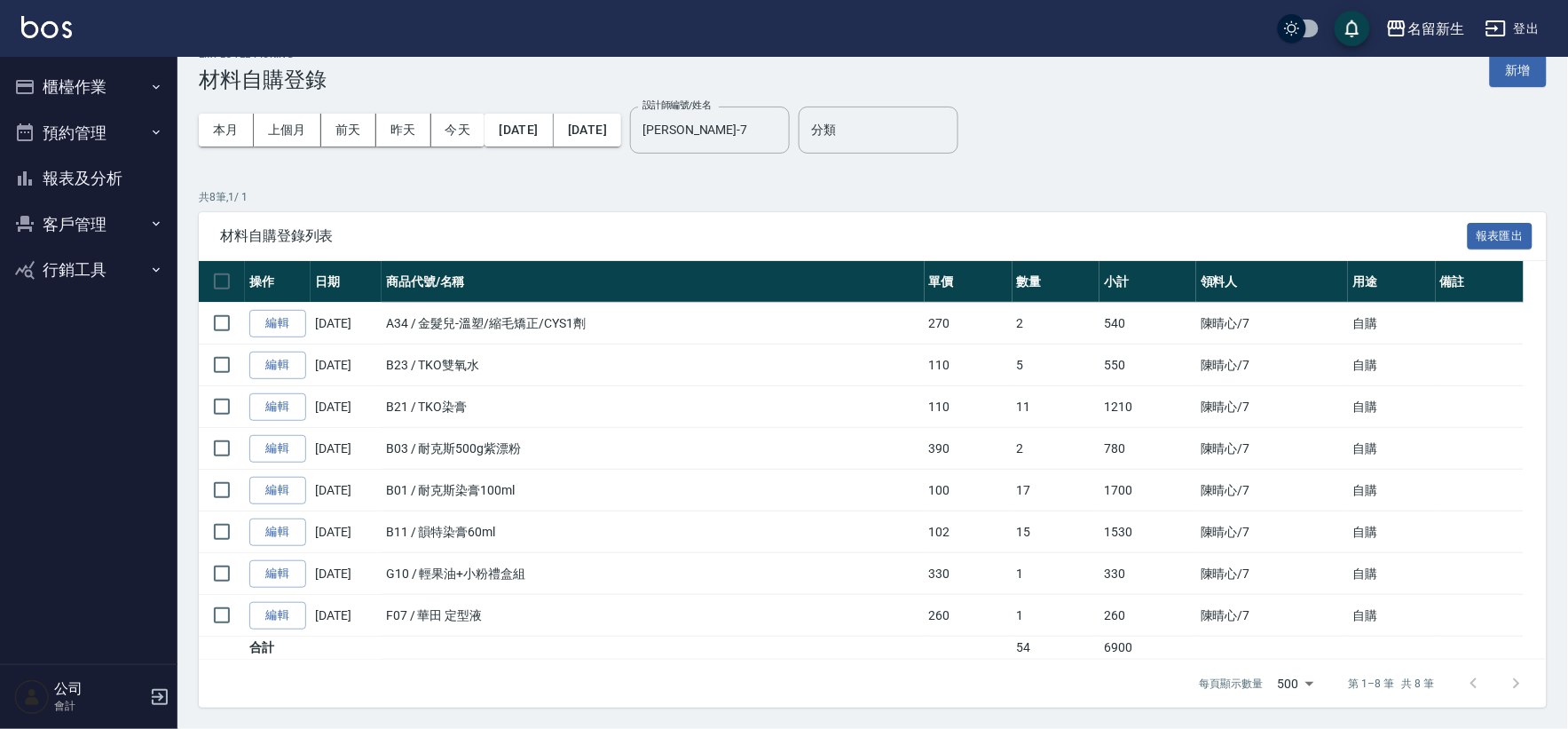
click at [71, 215] on button "客戶管理" at bounding box center [89, 224] width 163 height 46
click at [94, 252] on ul "客戶列表 客資篩選匯出 卡券管理" at bounding box center [89, 315] width 163 height 137
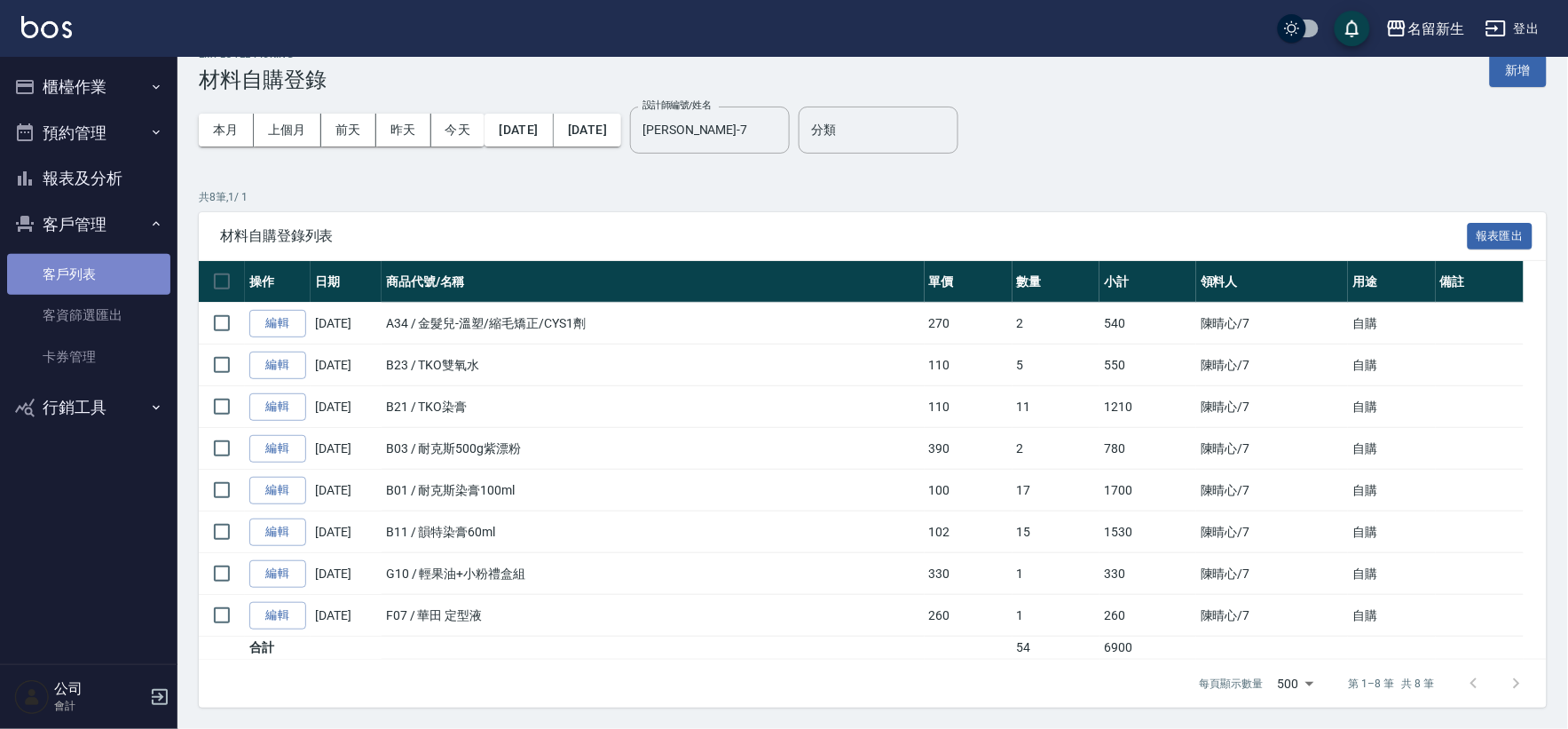
click at [94, 268] on link "客戶列表" at bounding box center [89, 274] width 163 height 41
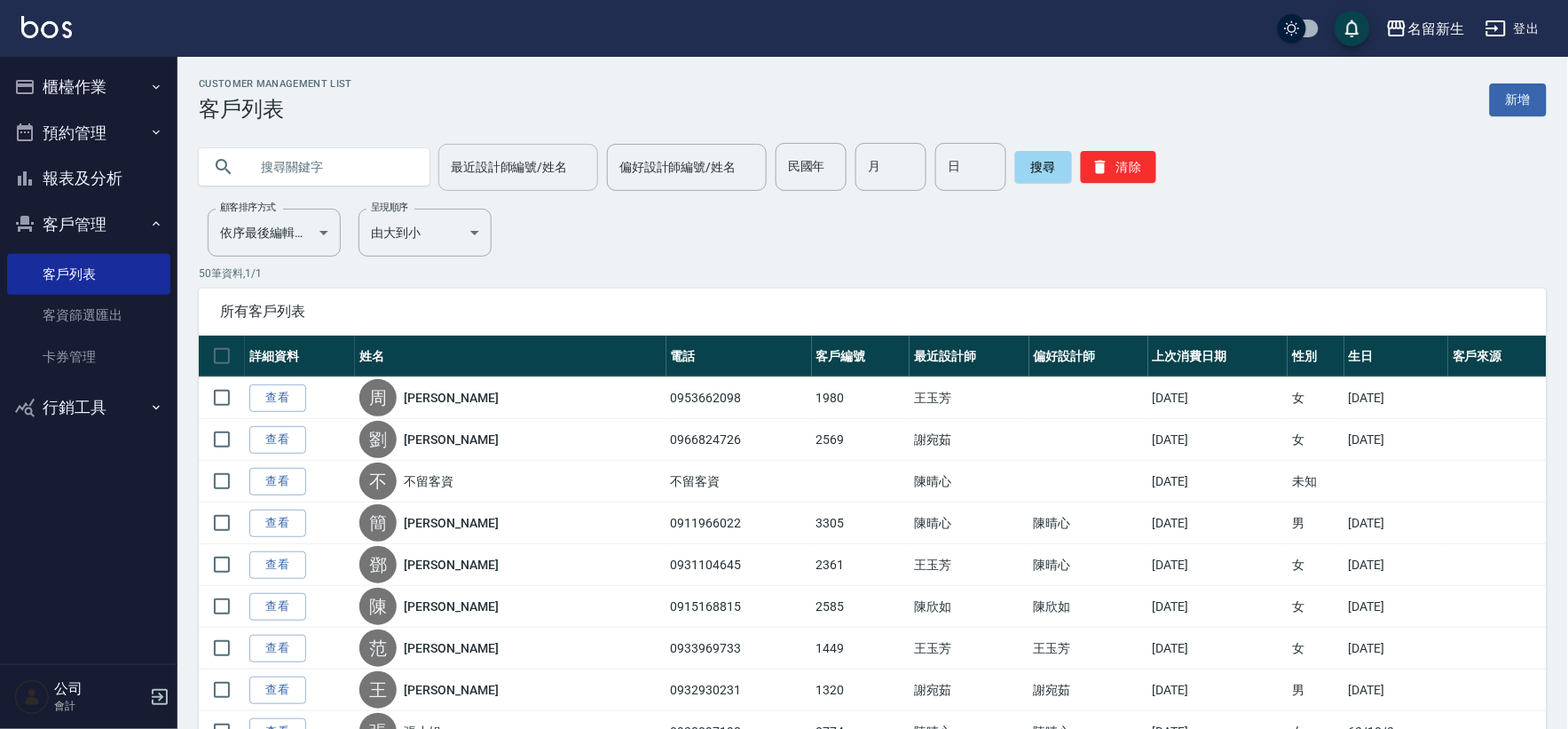
drag, startPoint x: 614, startPoint y: 216, endPoint x: 562, endPoint y: 174, distance: 66.8
click at [100, 178] on button "報表及分析" at bounding box center [89, 179] width 163 height 46
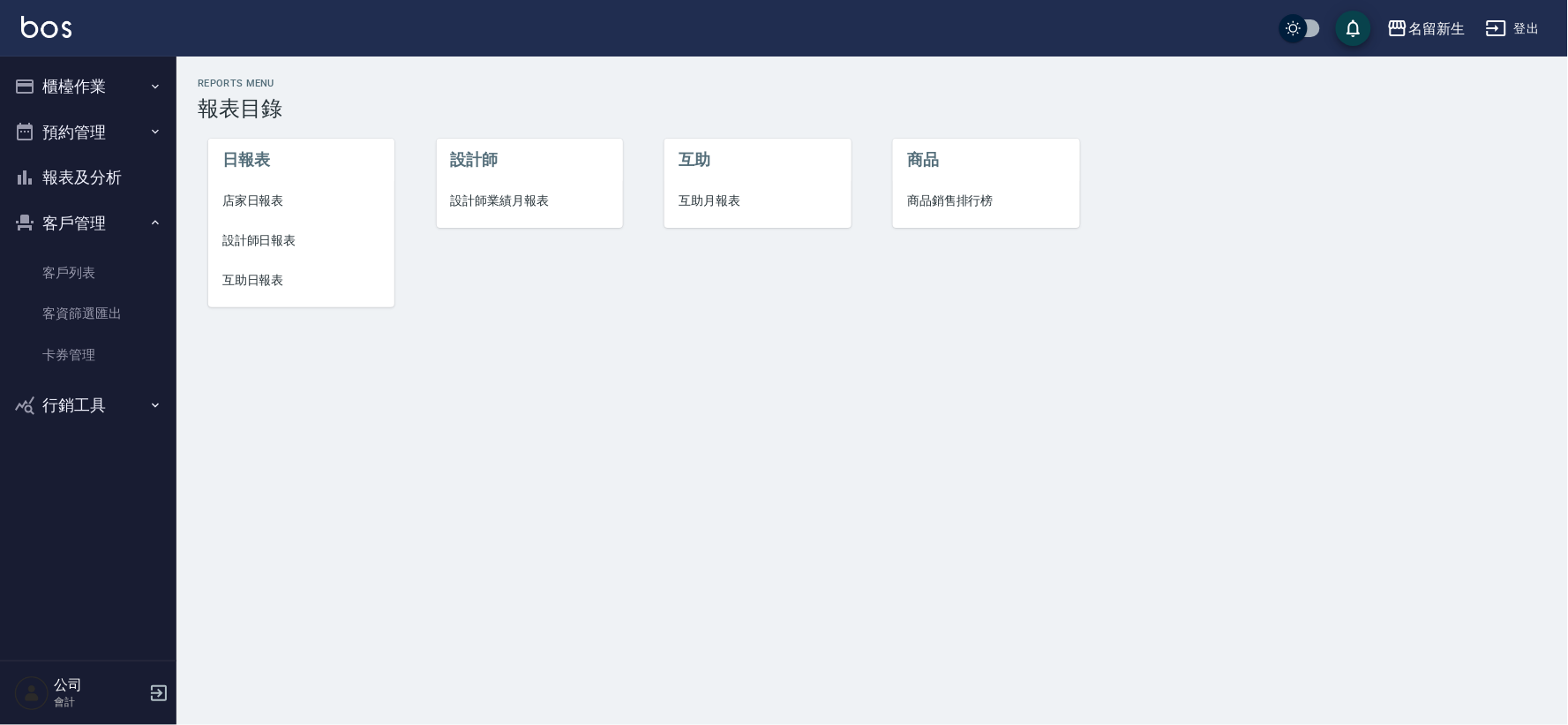
click at [240, 297] on li "互助日報表" at bounding box center [301, 281] width 186 height 40
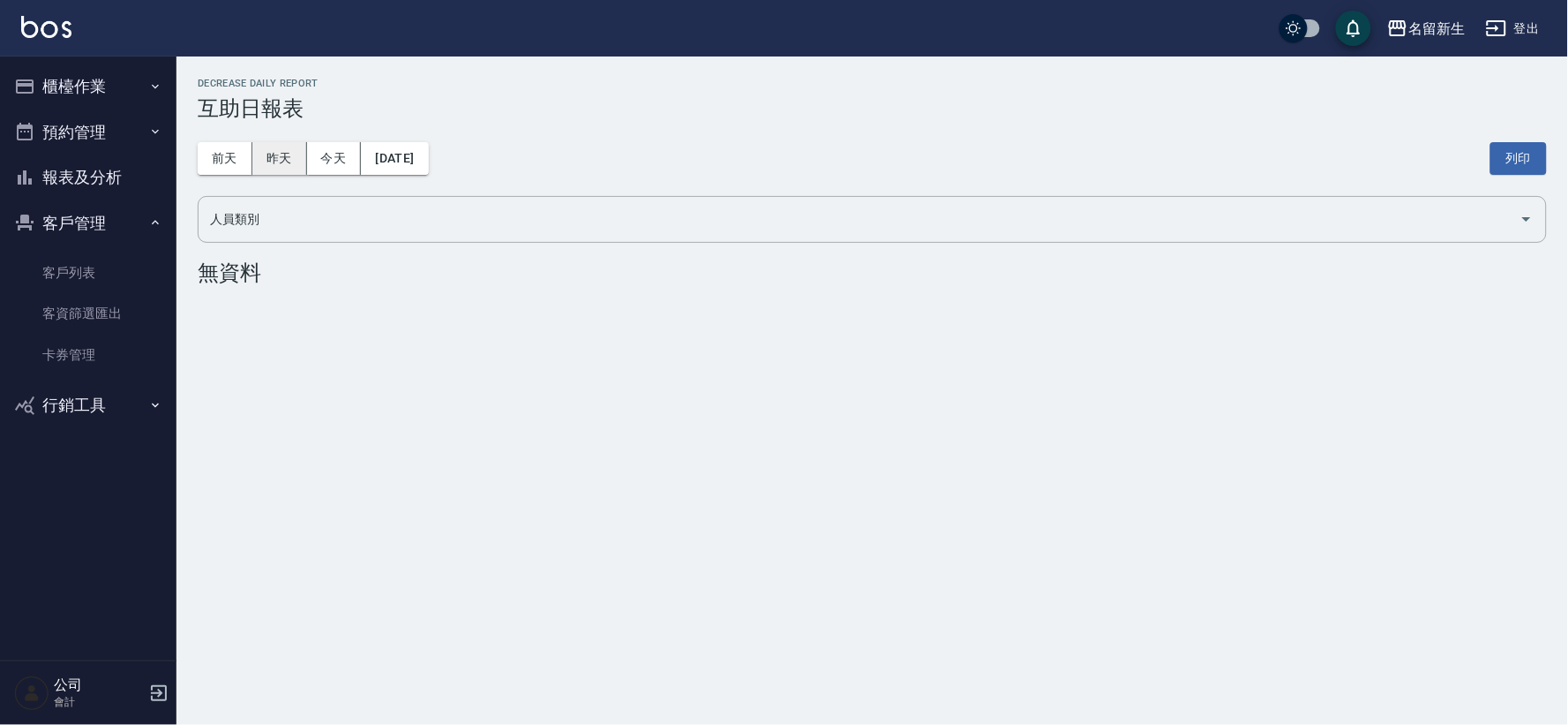
click at [286, 161] on button "昨天" at bounding box center [280, 158] width 55 height 33
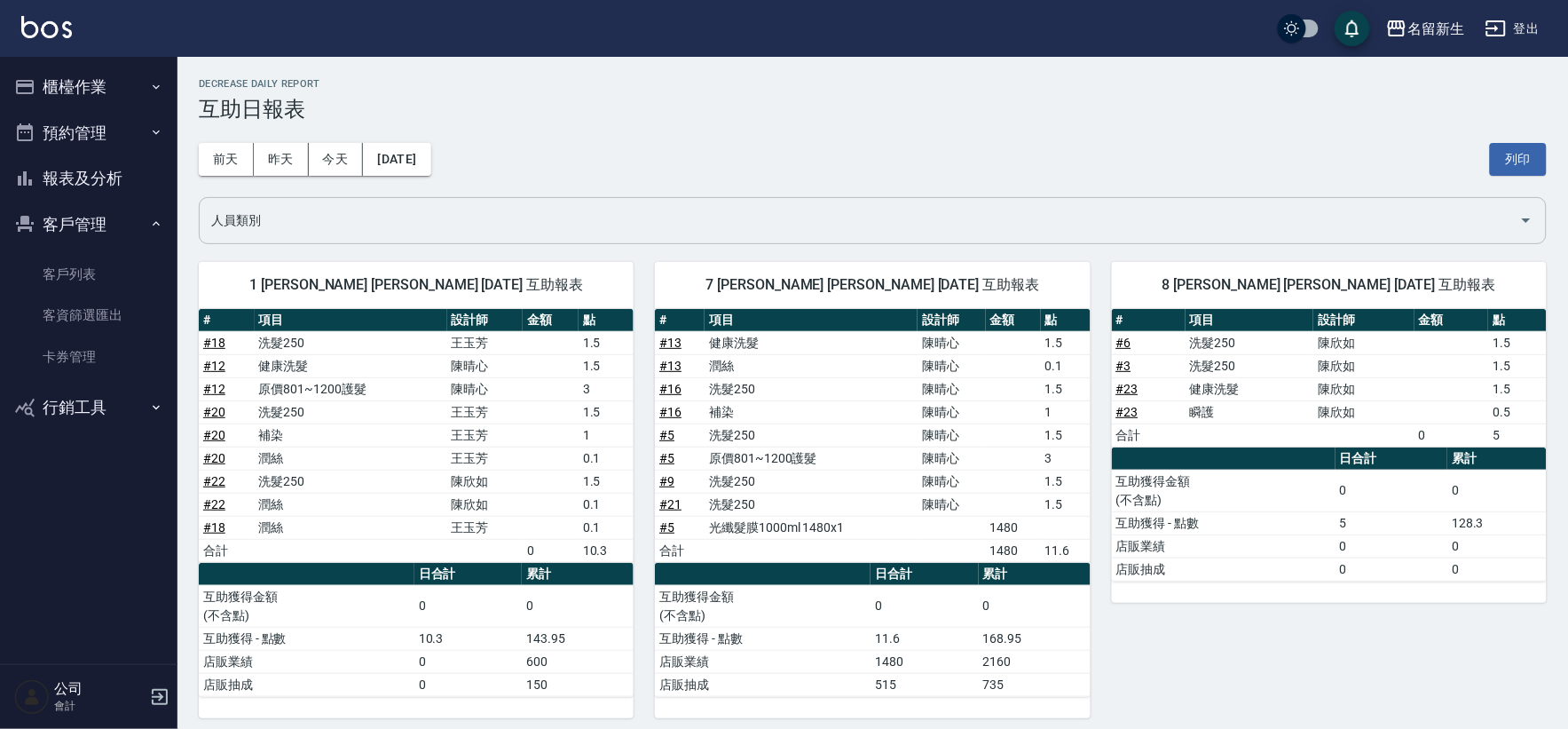
click at [742, 205] on input "人員類別" at bounding box center [860, 221] width 1306 height 31
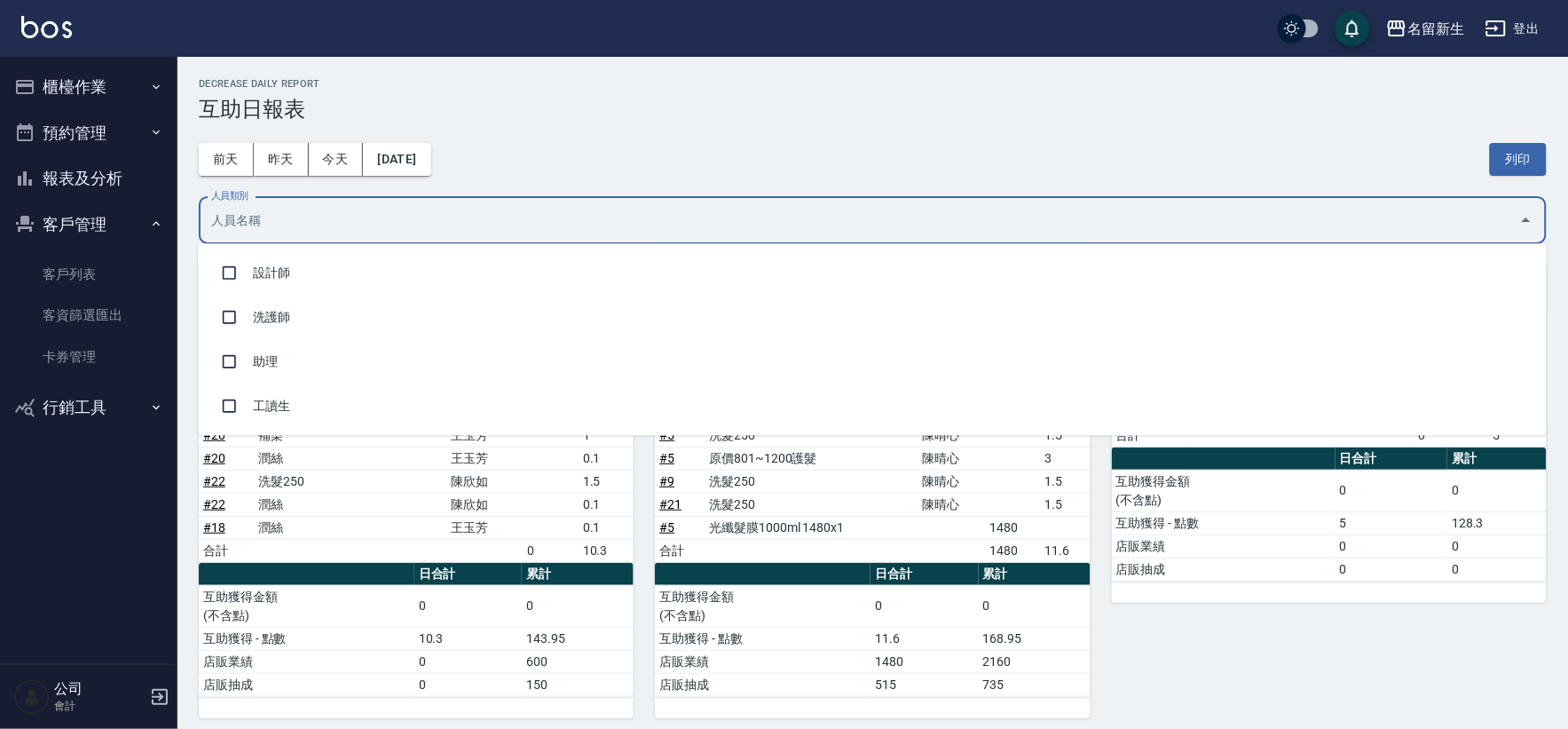
click at [57, 229] on button "客戶管理" at bounding box center [89, 224] width 163 height 46
